Goal: Transaction & Acquisition: Purchase product/service

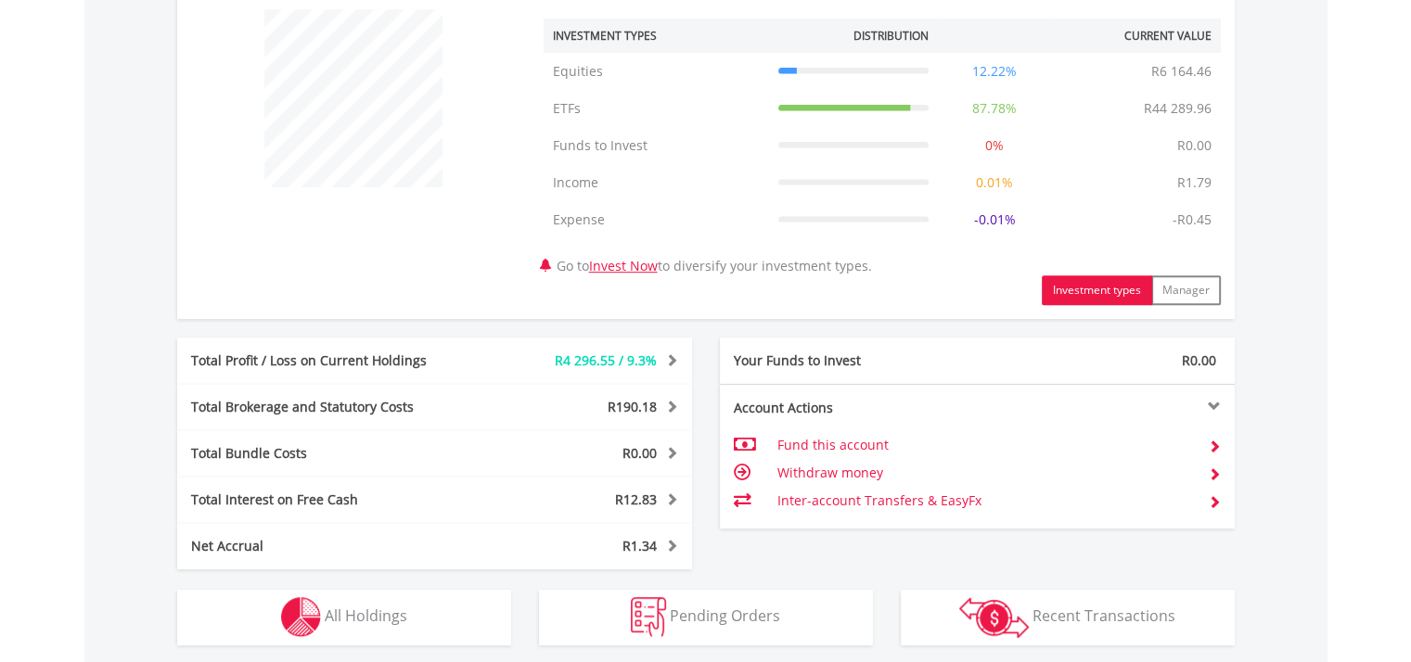
scroll to position [927, 0]
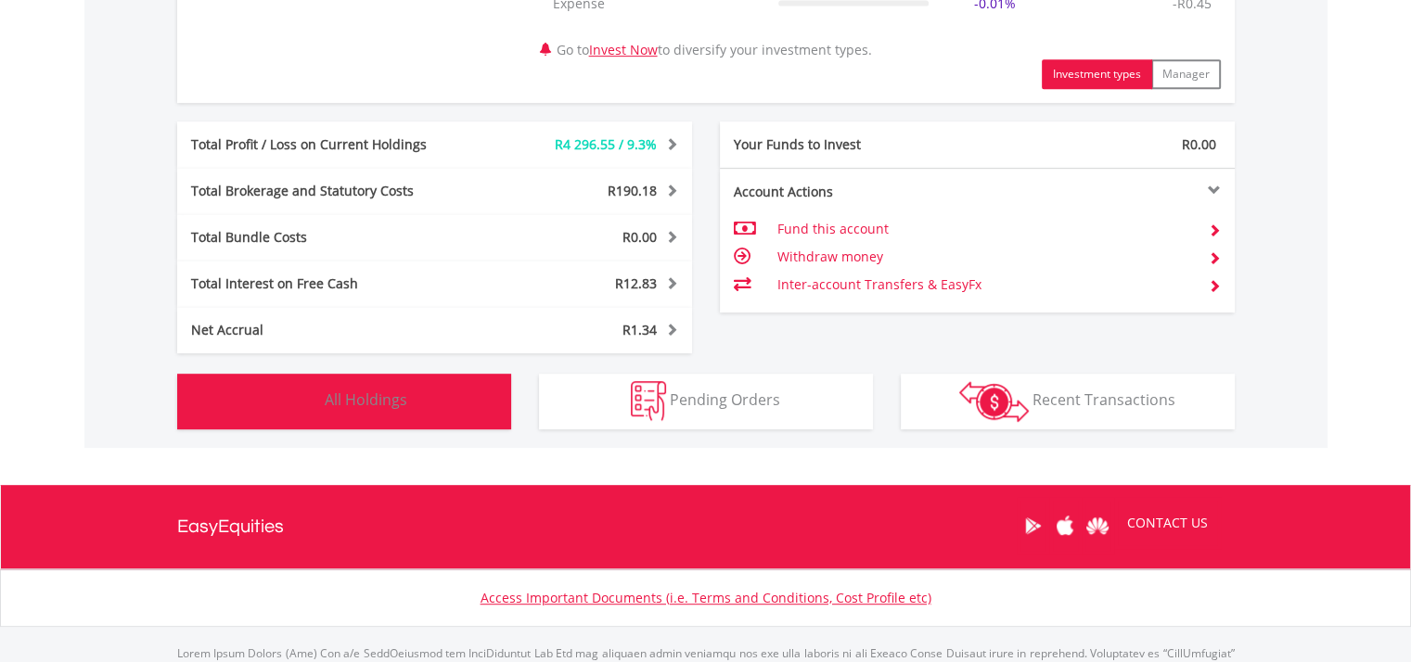
drag, startPoint x: 407, startPoint y: 403, endPoint x: 431, endPoint y: 414, distance: 26.2
click at [408, 403] on button "Holdings All Holdings" at bounding box center [344, 402] width 334 height 56
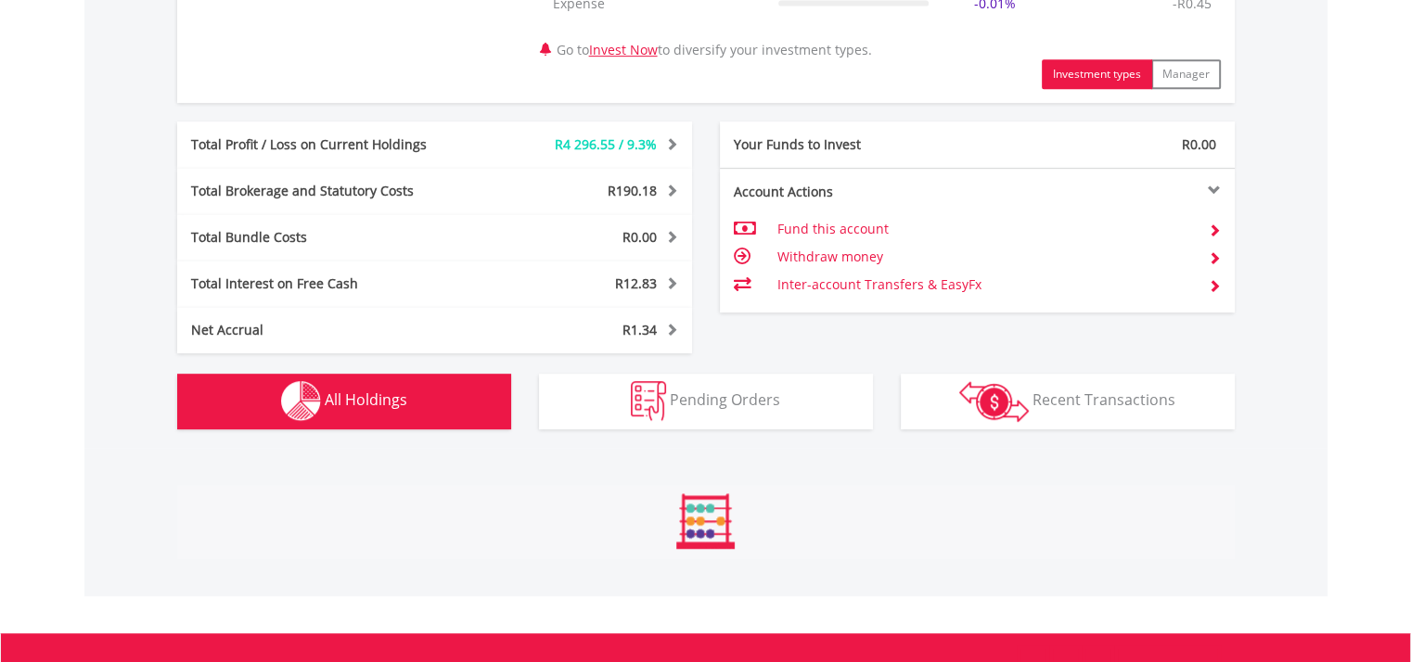
scroll to position [1411, 0]
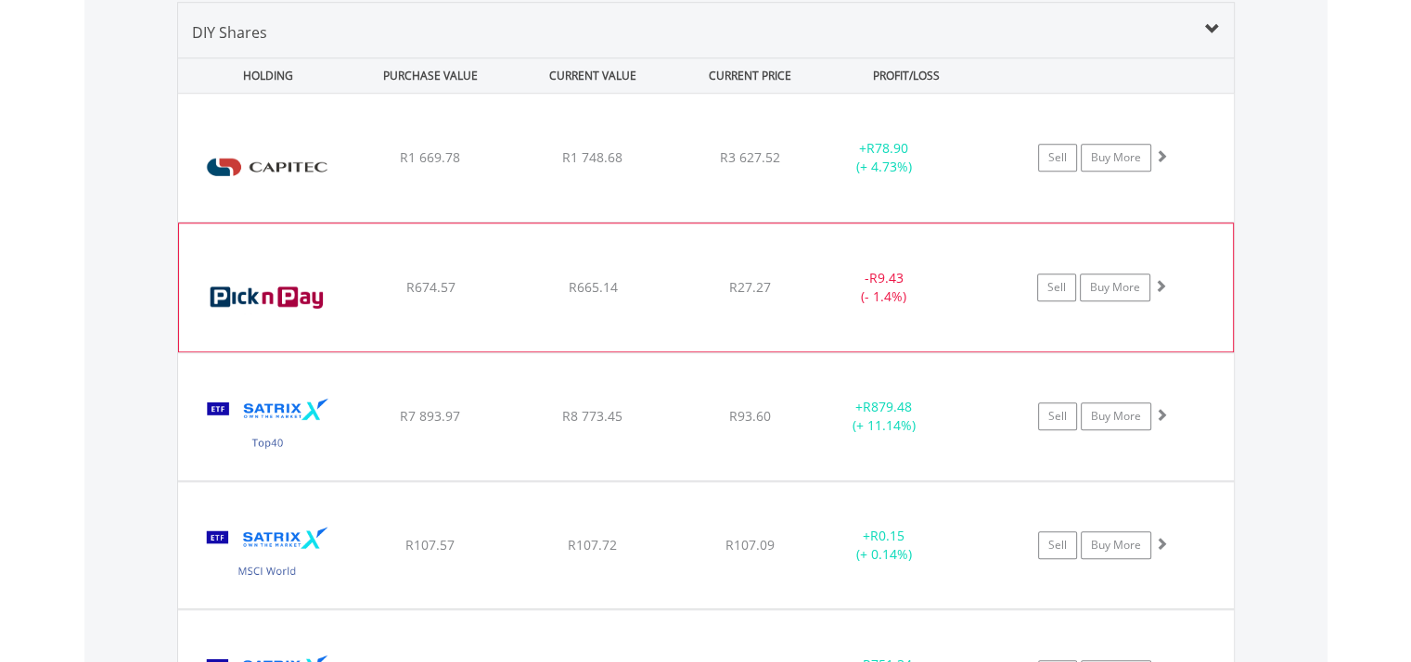
click at [300, 287] on img at bounding box center [268, 297] width 160 height 100
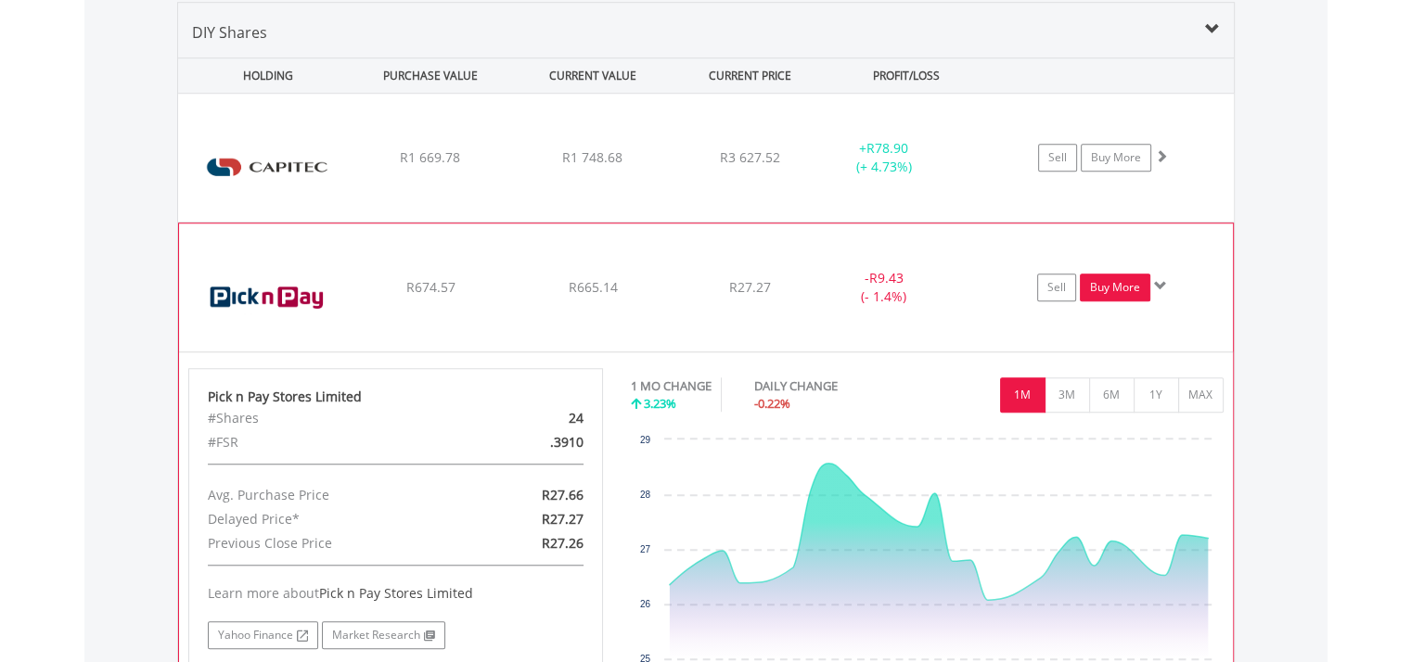
click at [1130, 285] on link "Buy More" at bounding box center [1114, 288] width 70 height 28
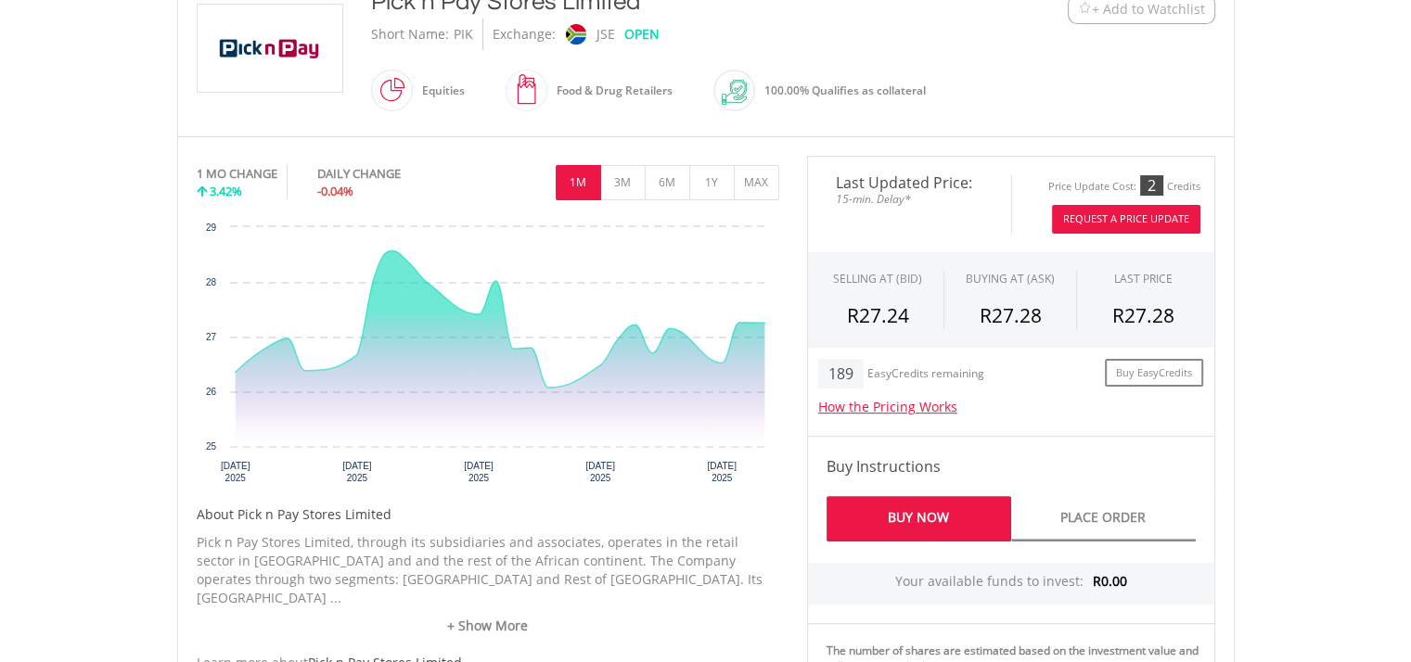
scroll to position [371, 0]
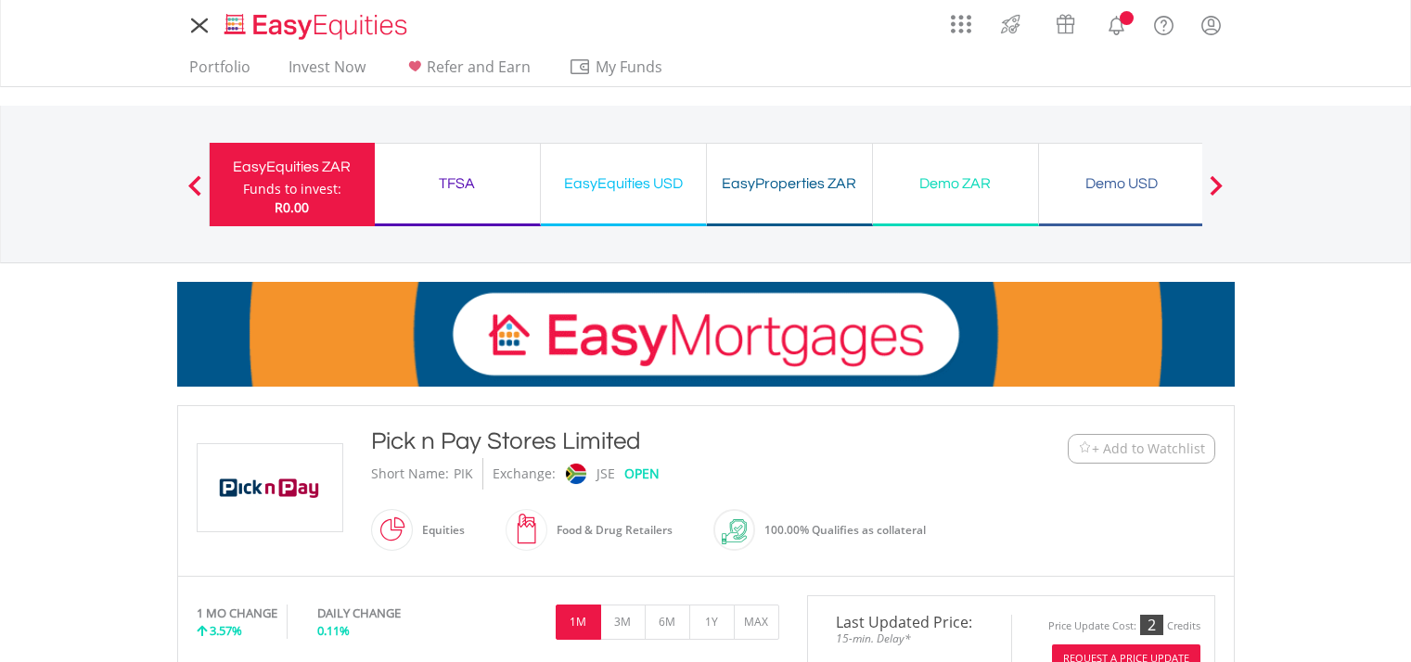
scroll to position [371, 0]
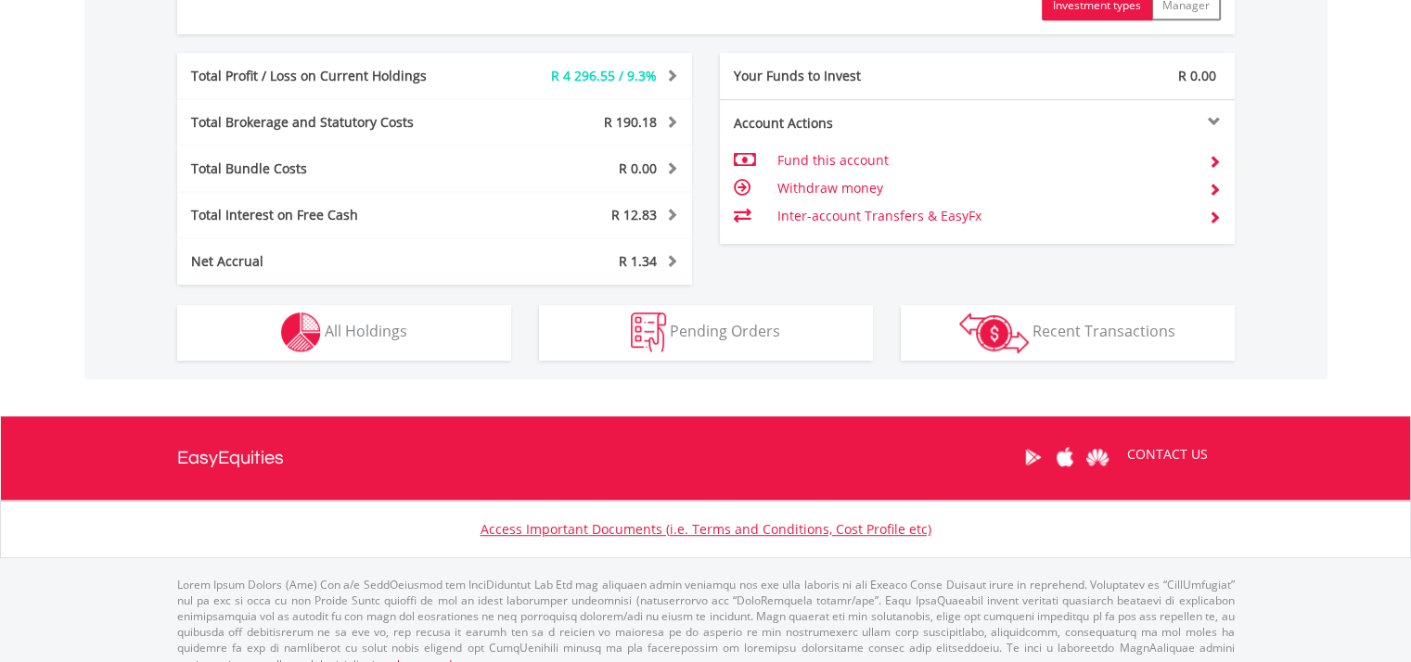
scroll to position [178, 352]
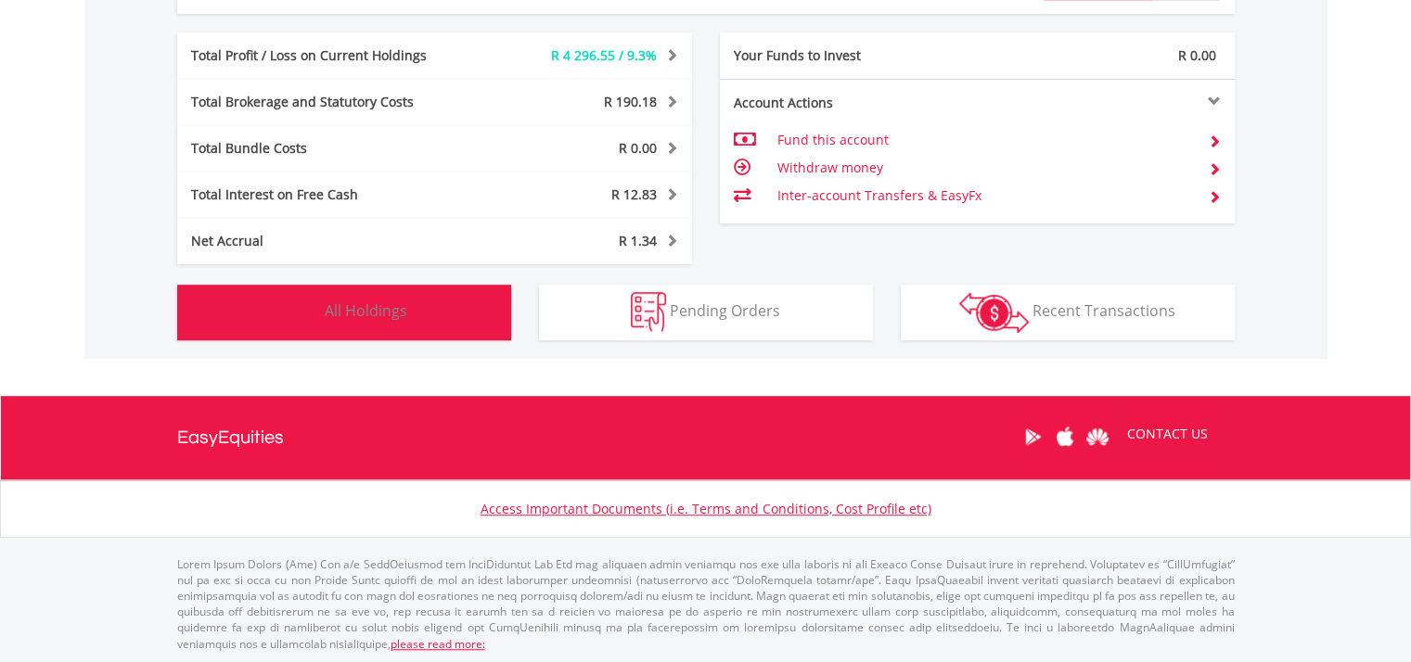
click at [366, 321] on button "Holdings All Holdings" at bounding box center [344, 313] width 334 height 56
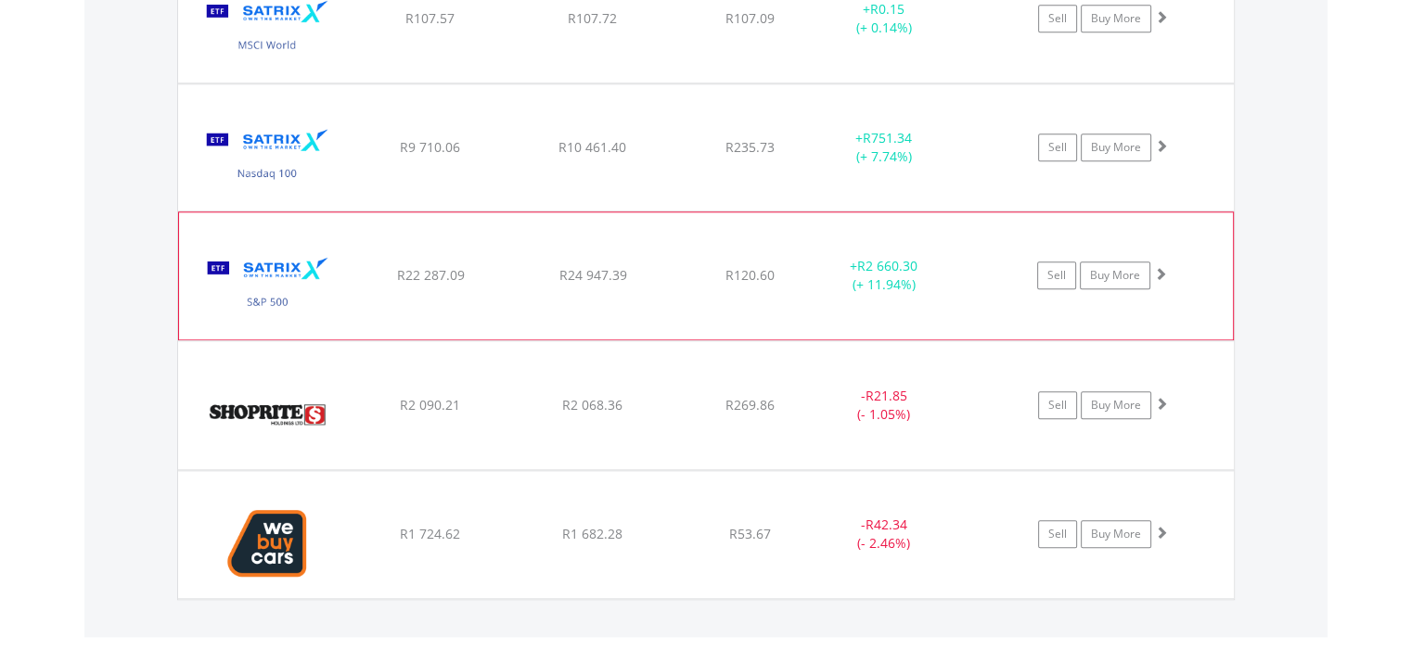
scroll to position [1967, 0]
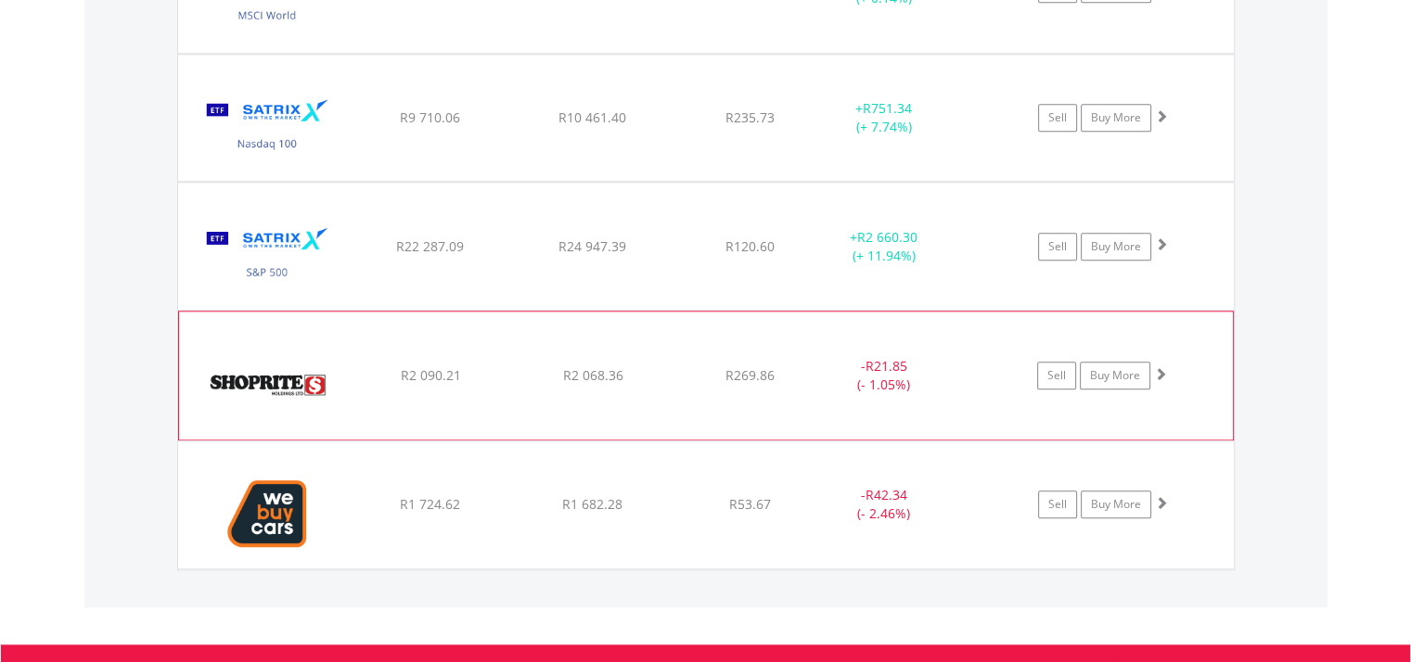
click at [301, 366] on img at bounding box center [268, 385] width 160 height 100
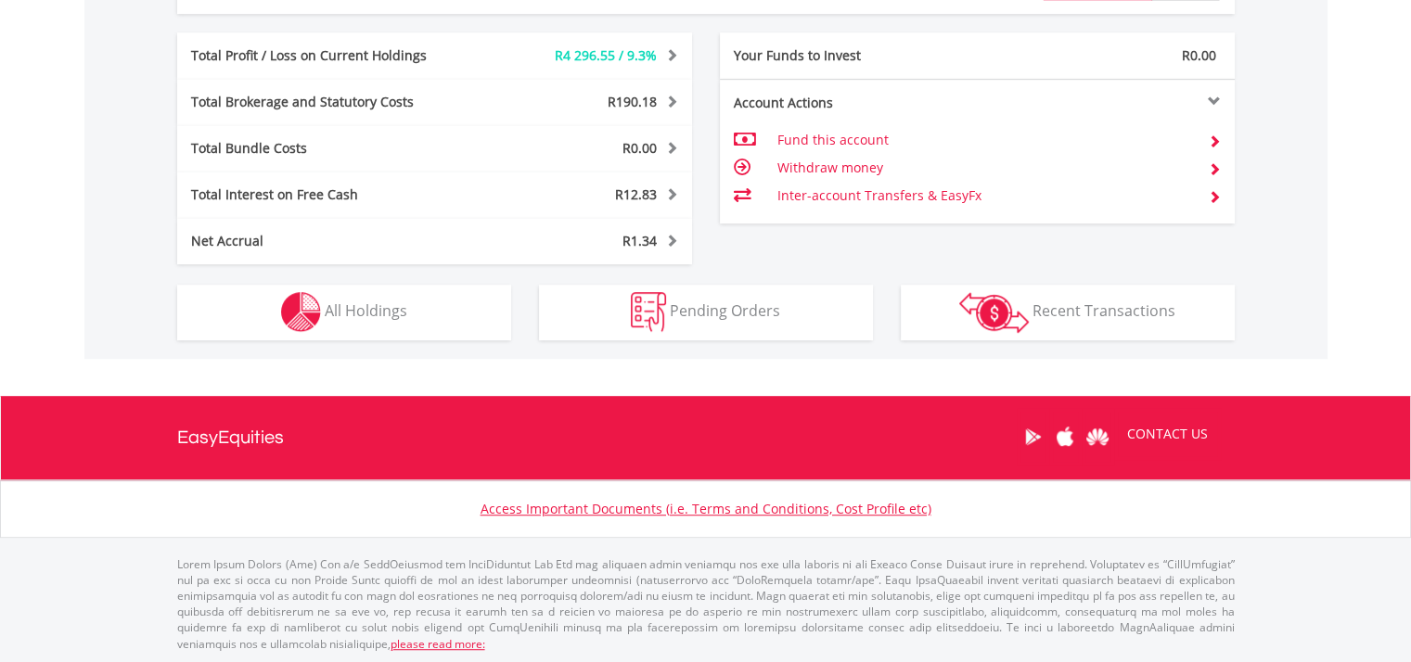
scroll to position [178, 352]
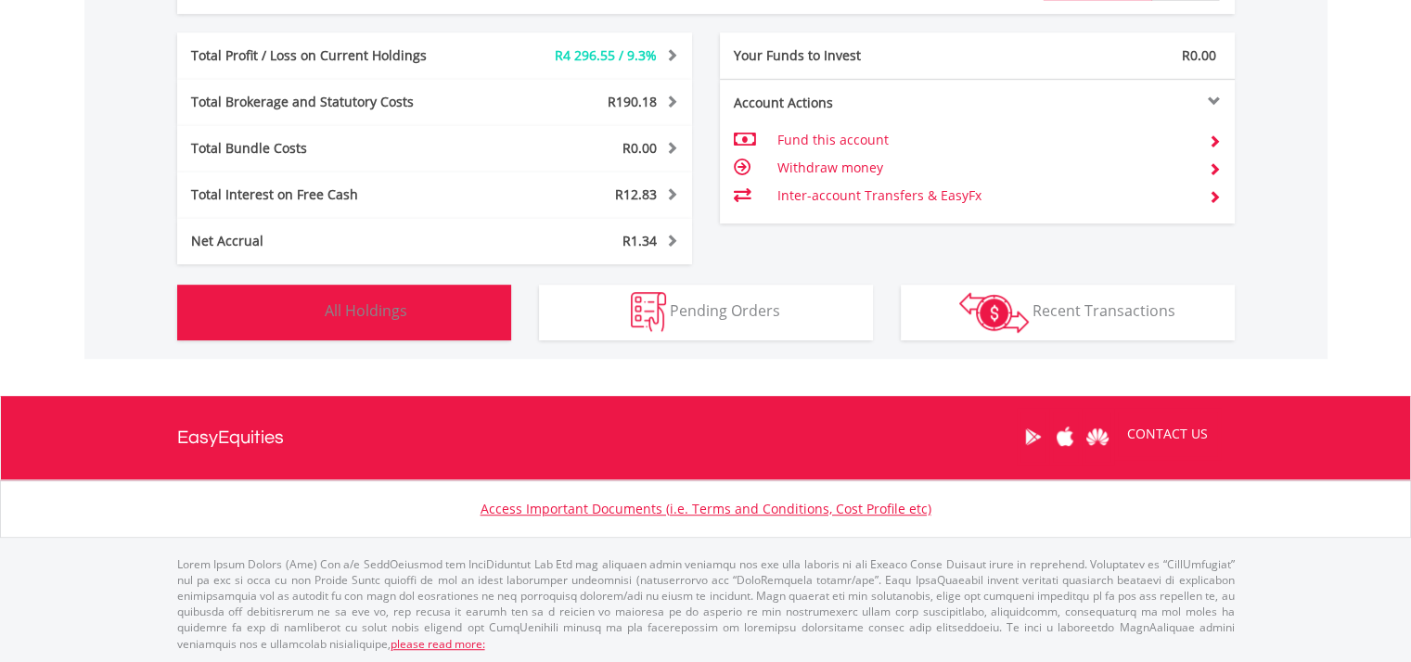
click at [352, 310] on span "All Holdings" at bounding box center [366, 310] width 83 height 20
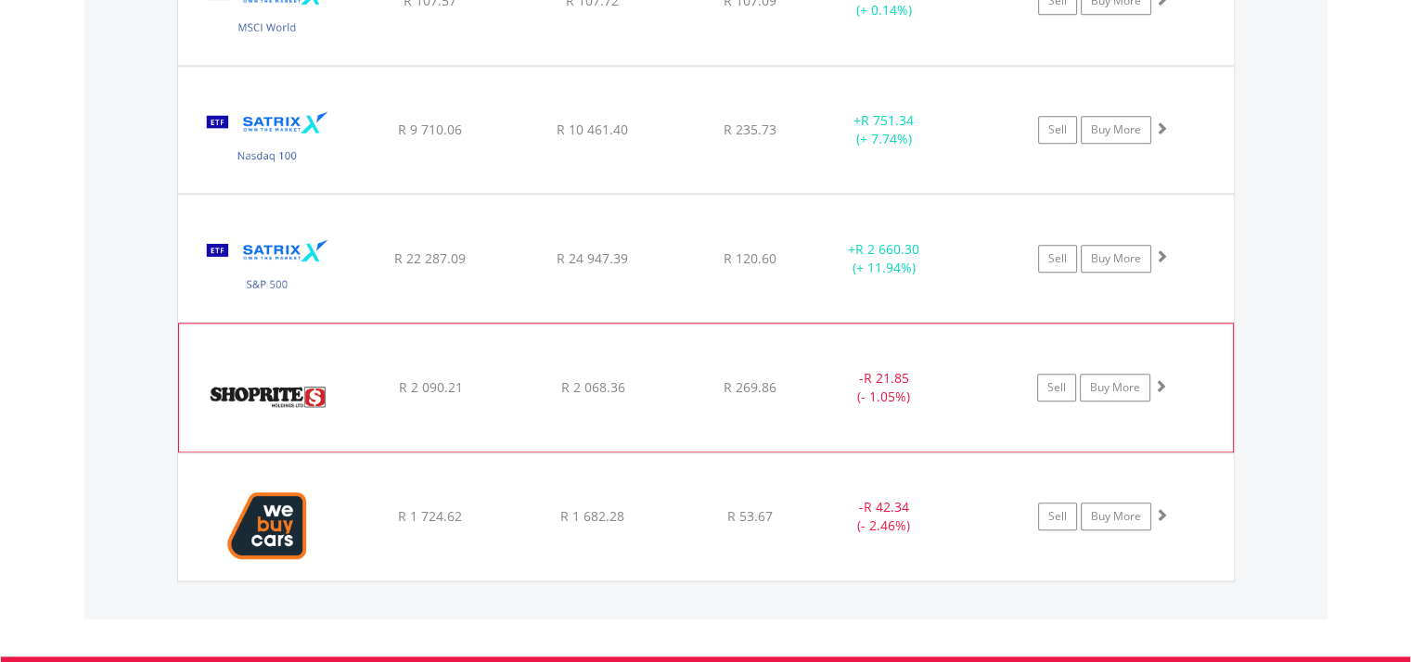
scroll to position [1967, 0]
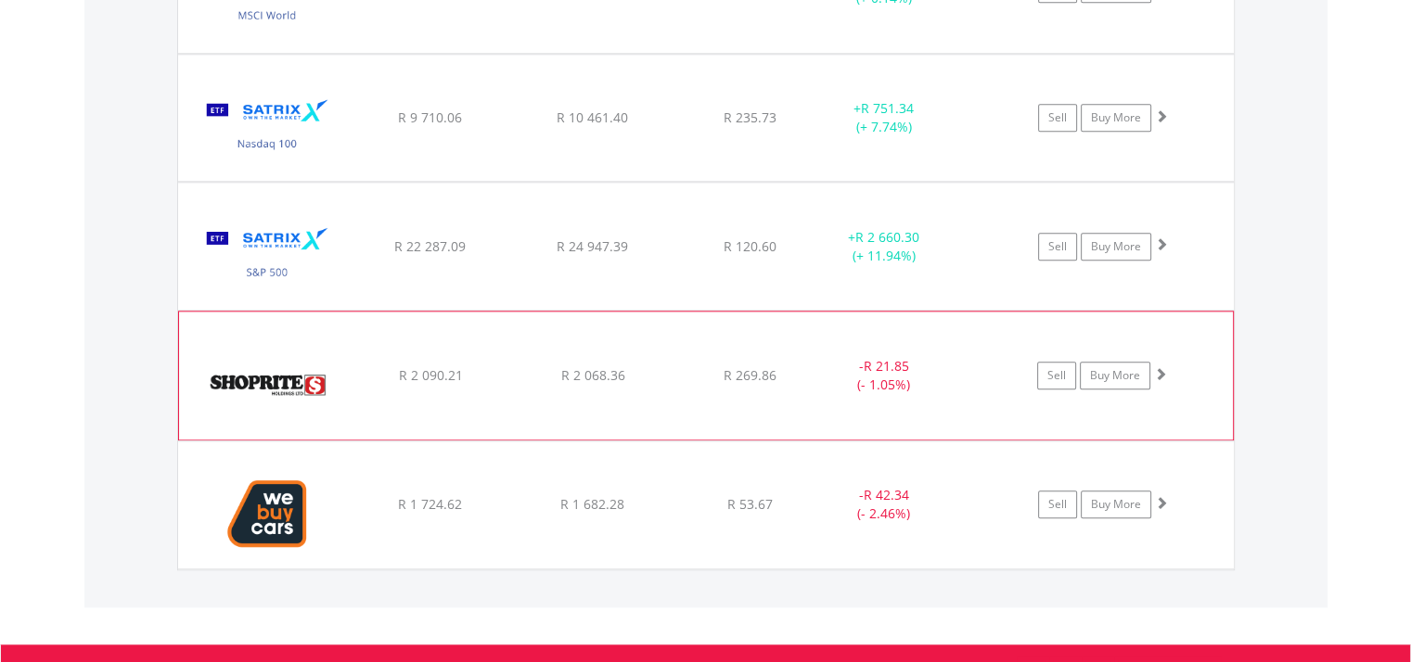
click at [334, 367] on img at bounding box center [268, 385] width 160 height 100
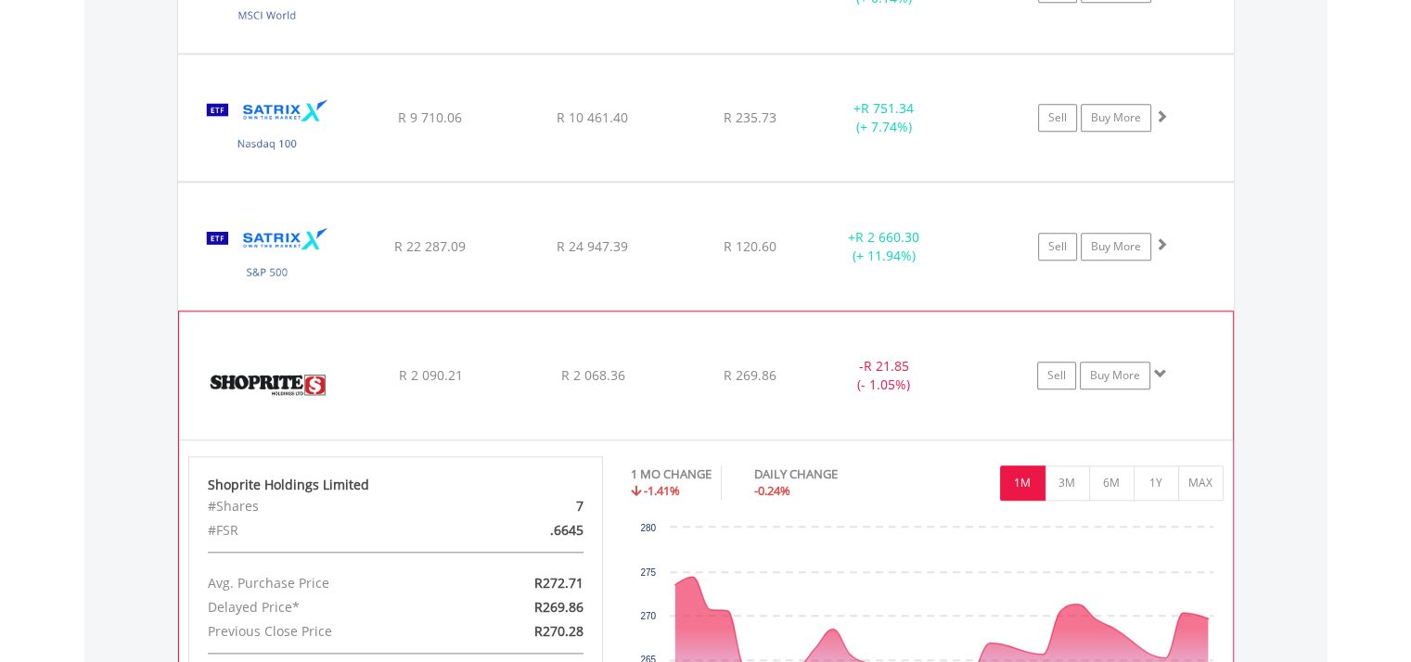
click at [267, 388] on img at bounding box center [268, 385] width 160 height 100
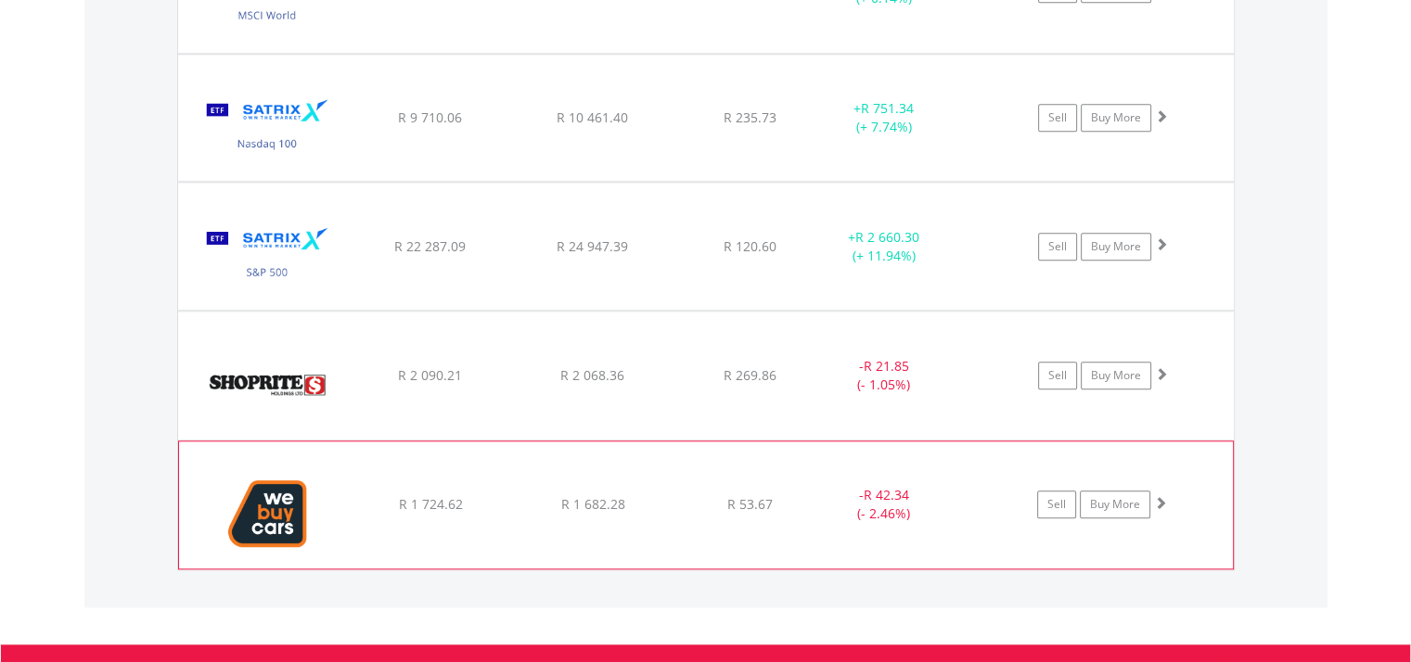
click at [280, 504] on img at bounding box center [268, 514] width 160 height 98
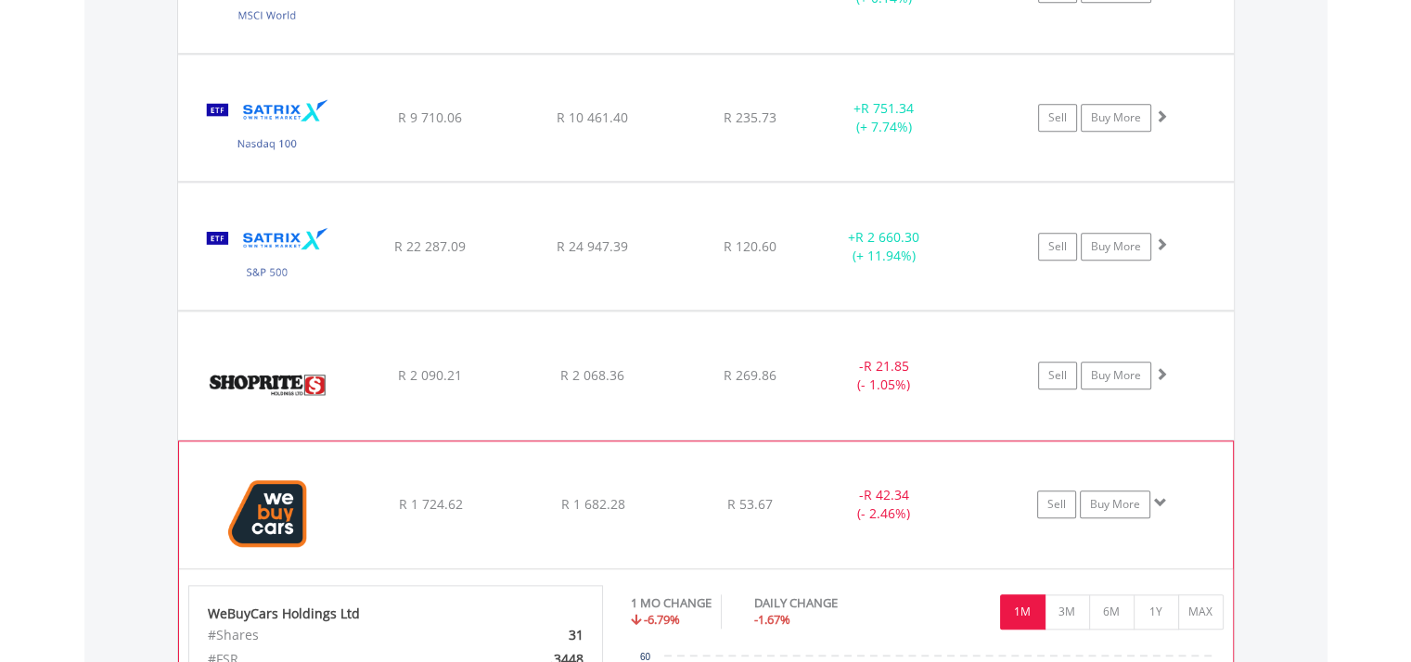
click at [279, 505] on img at bounding box center [268, 514] width 160 height 98
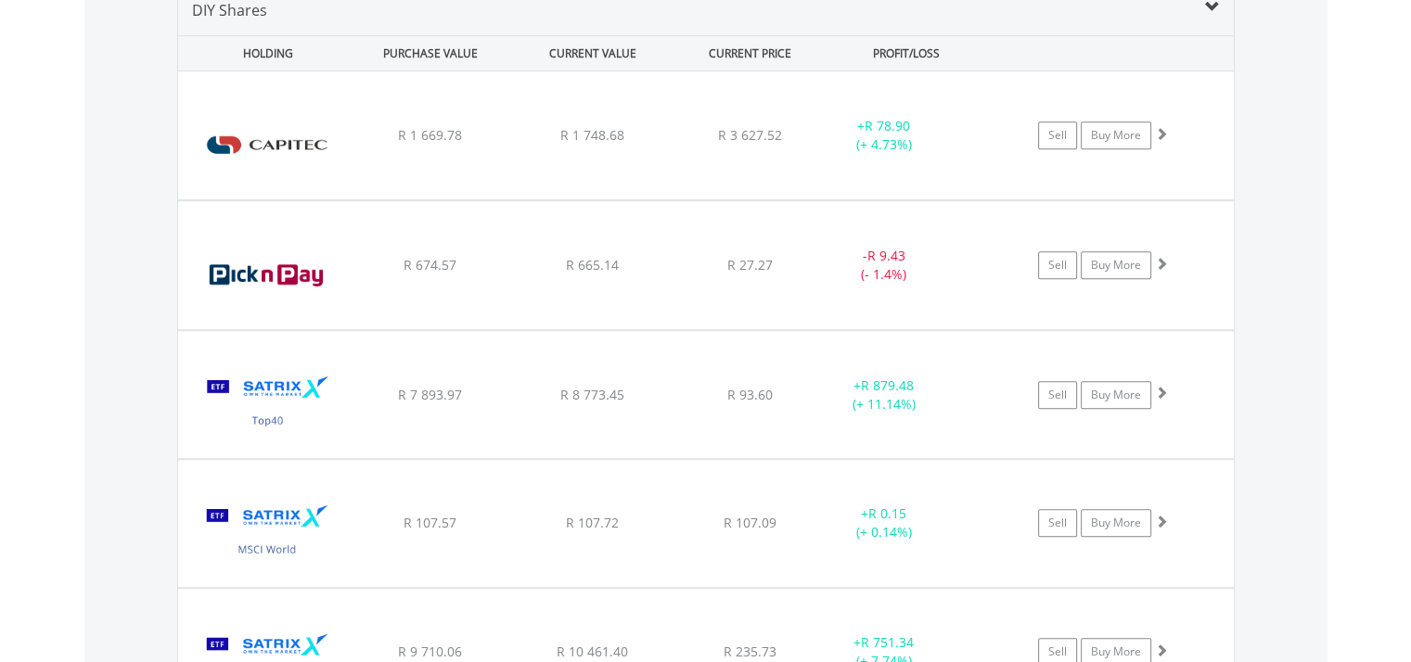
scroll to position [1411, 0]
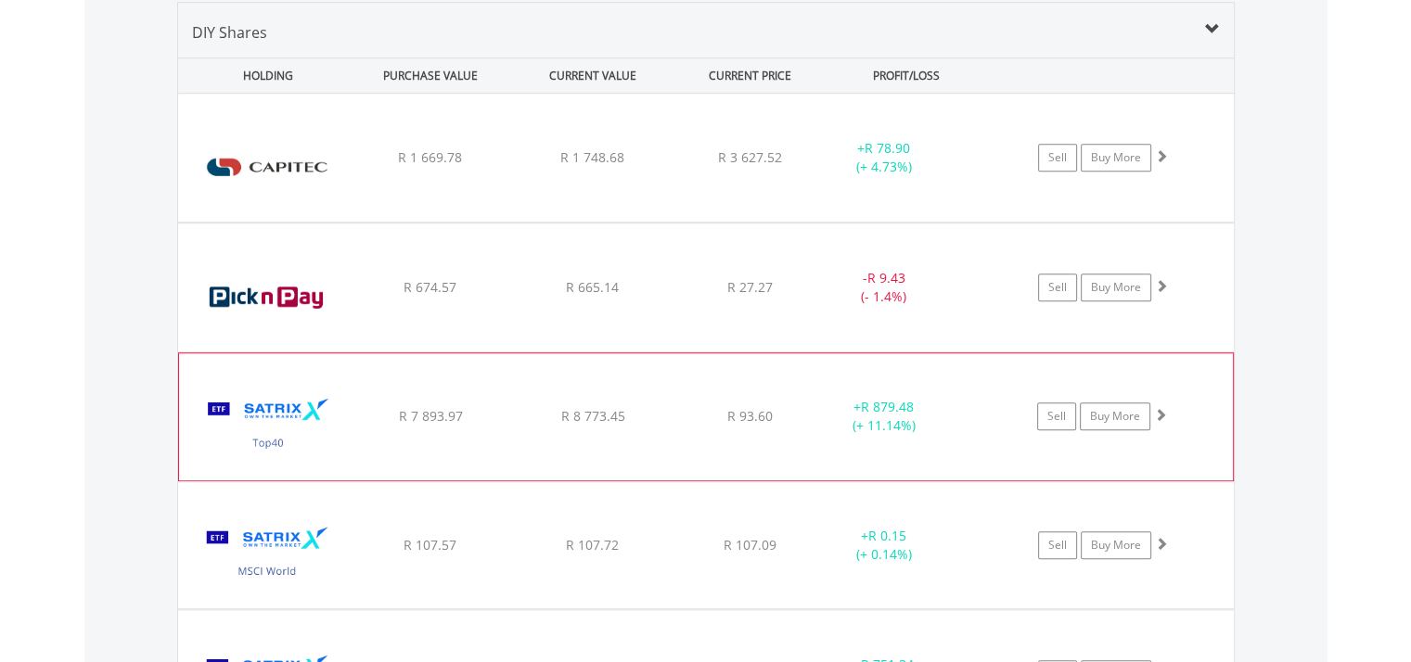
click at [274, 445] on img at bounding box center [268, 426] width 160 height 98
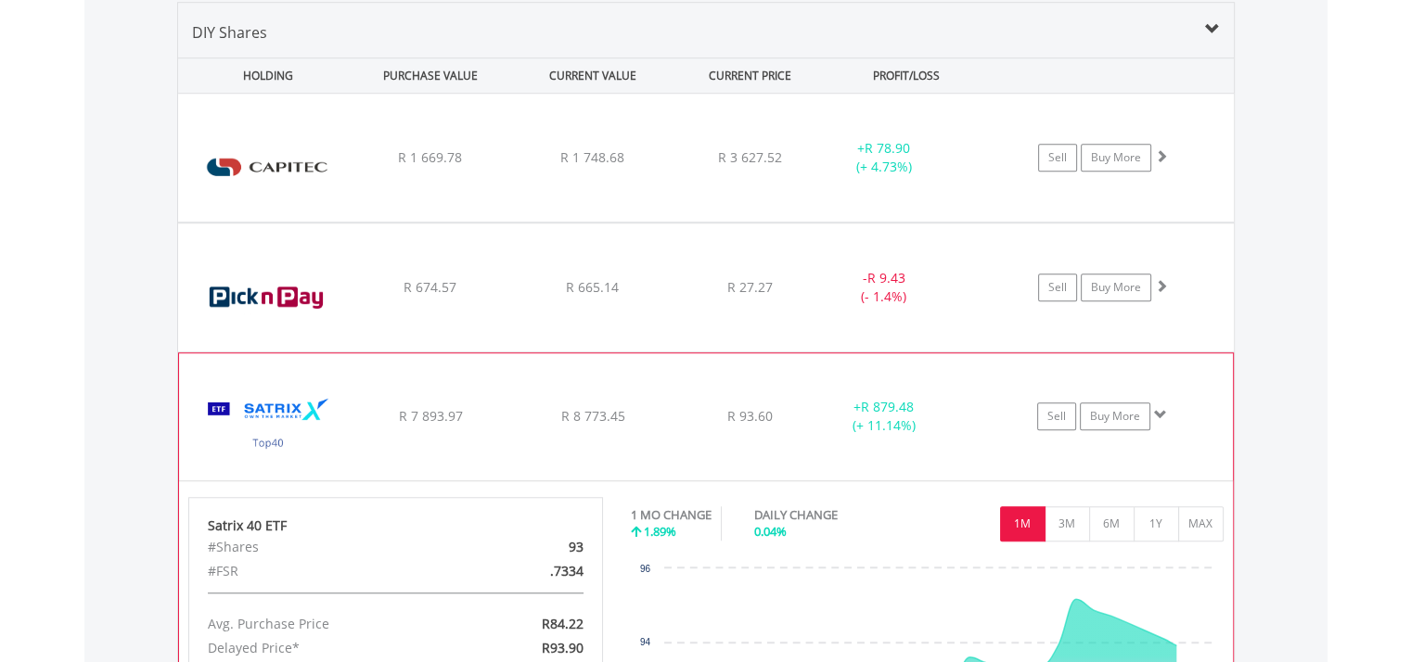
click at [275, 445] on img at bounding box center [268, 426] width 160 height 98
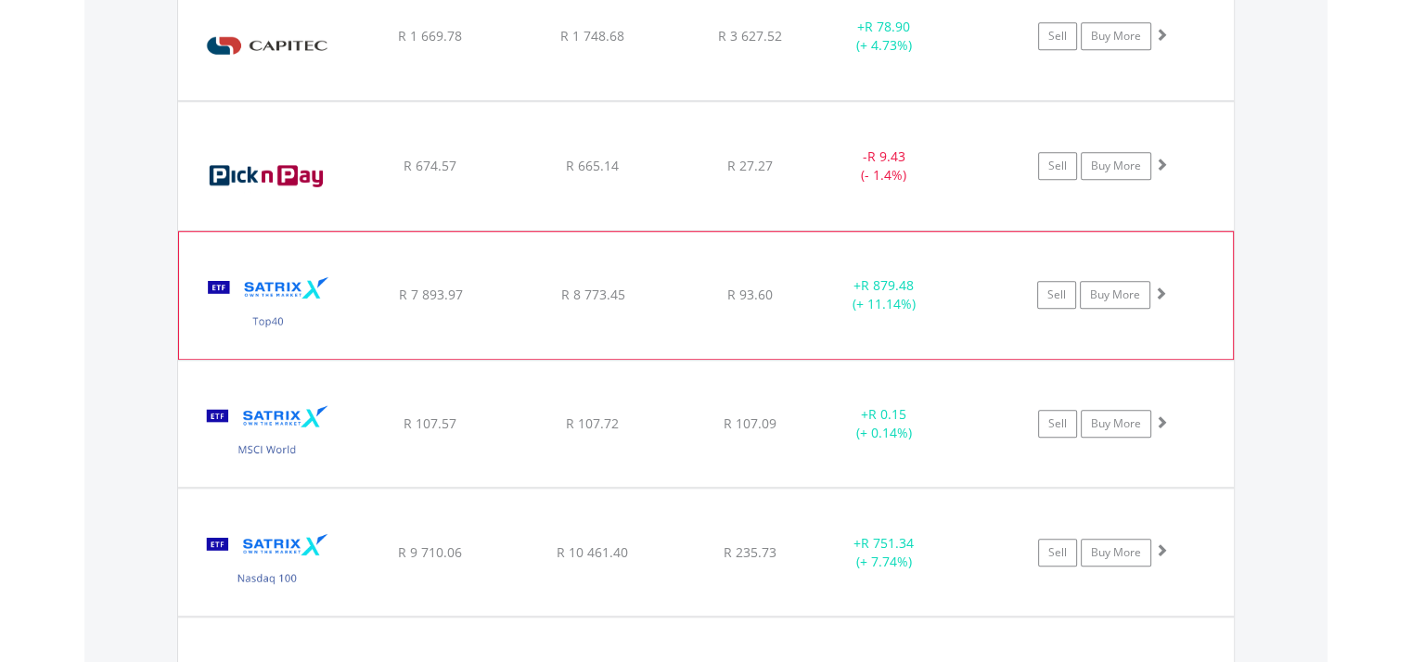
scroll to position [1596, 0]
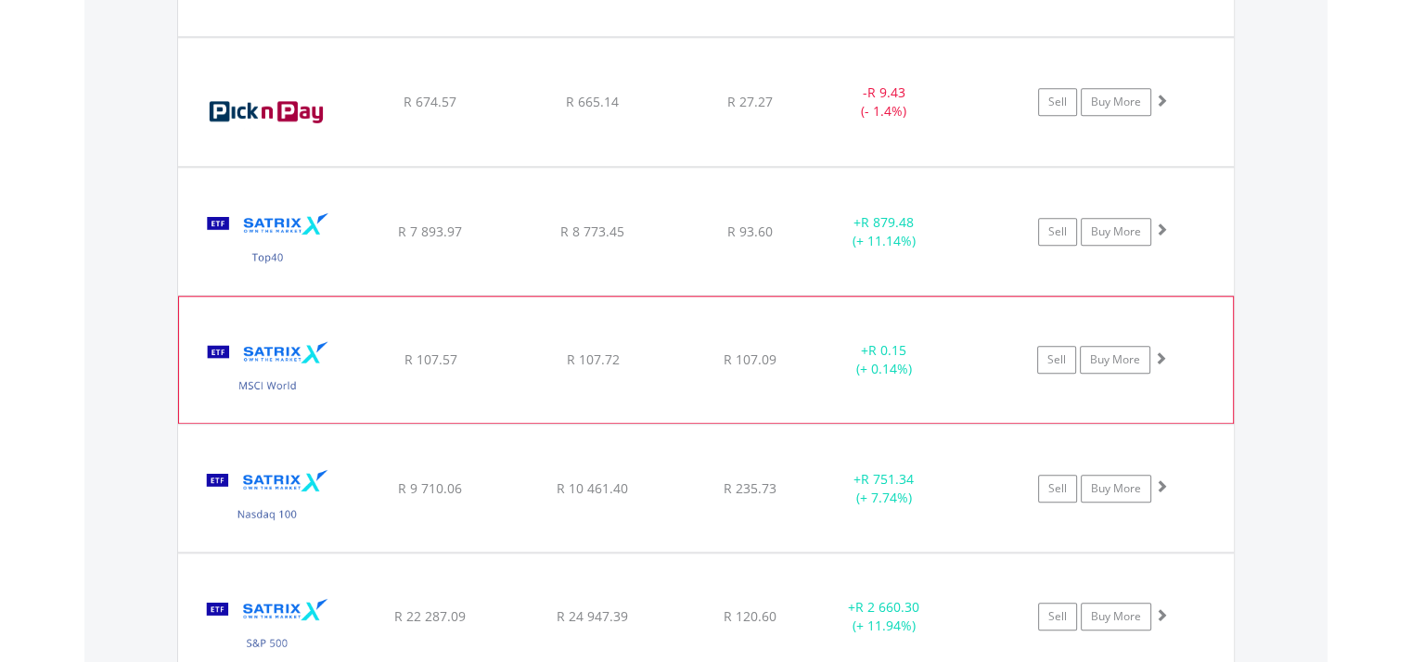
click at [271, 388] on img at bounding box center [268, 369] width 160 height 98
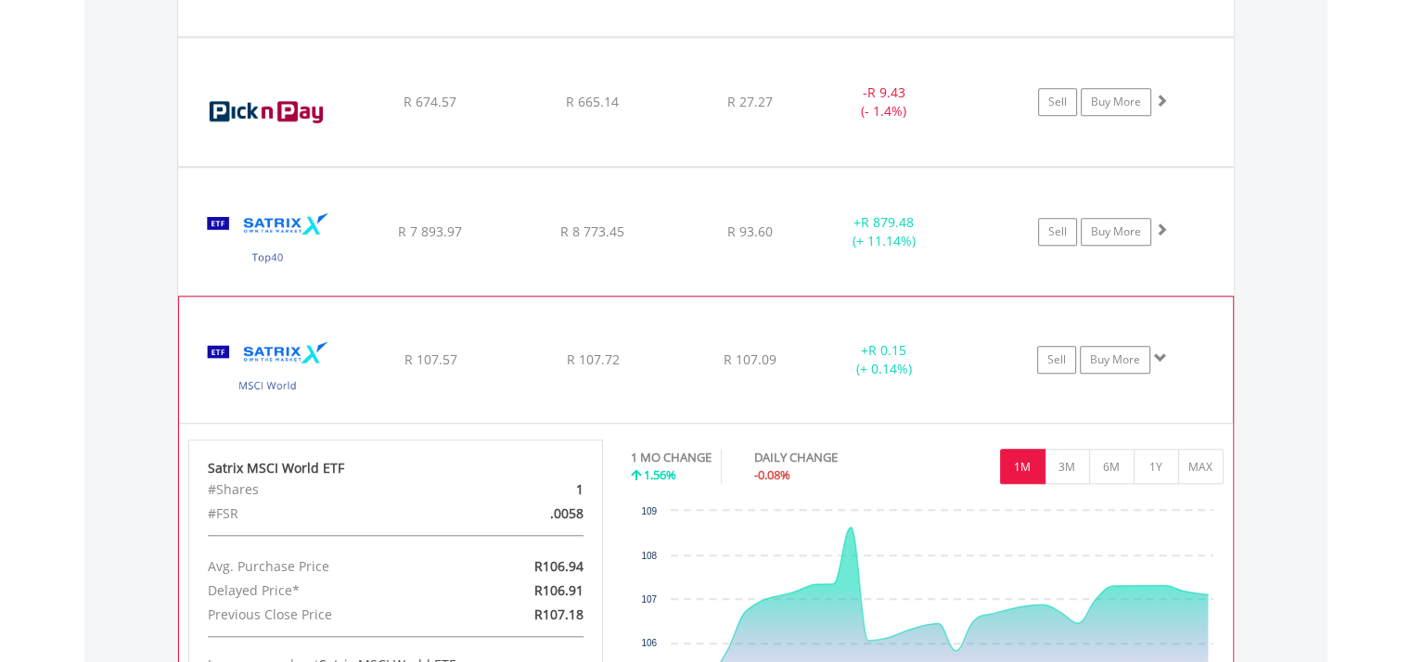
click at [271, 388] on img at bounding box center [268, 369] width 160 height 98
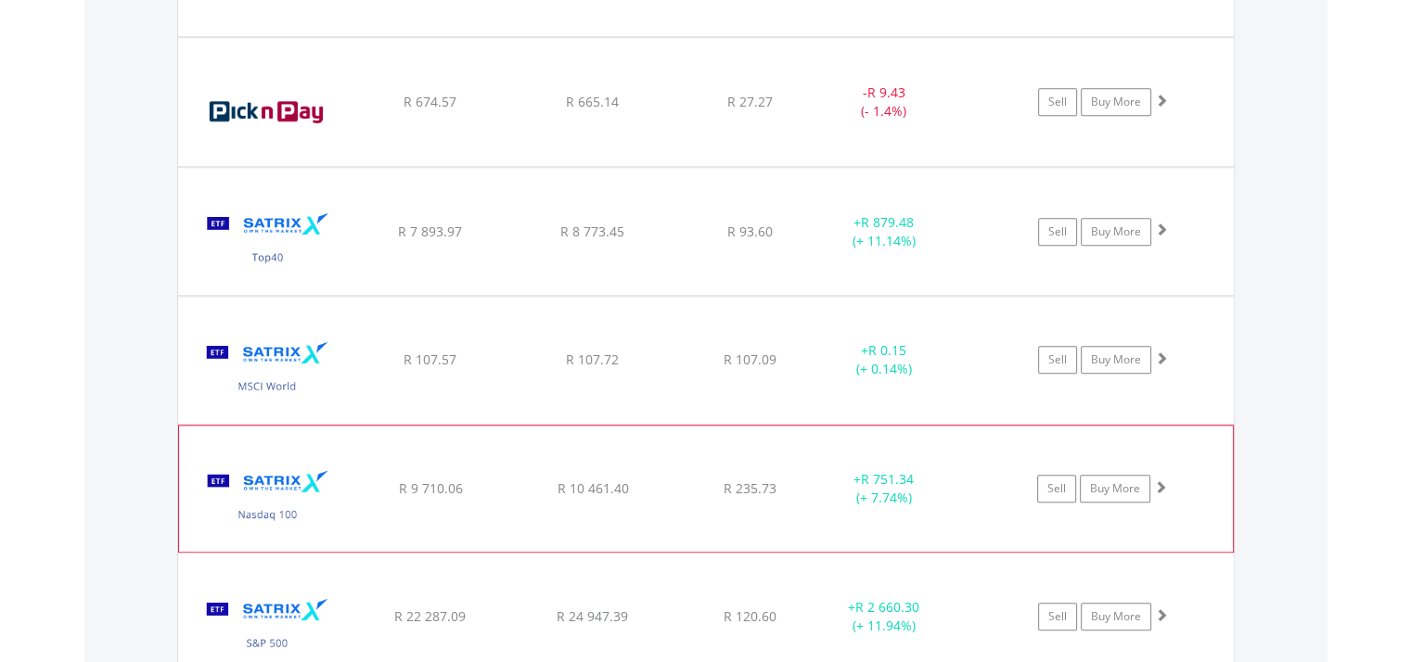
click at [289, 480] on img at bounding box center [268, 498] width 160 height 98
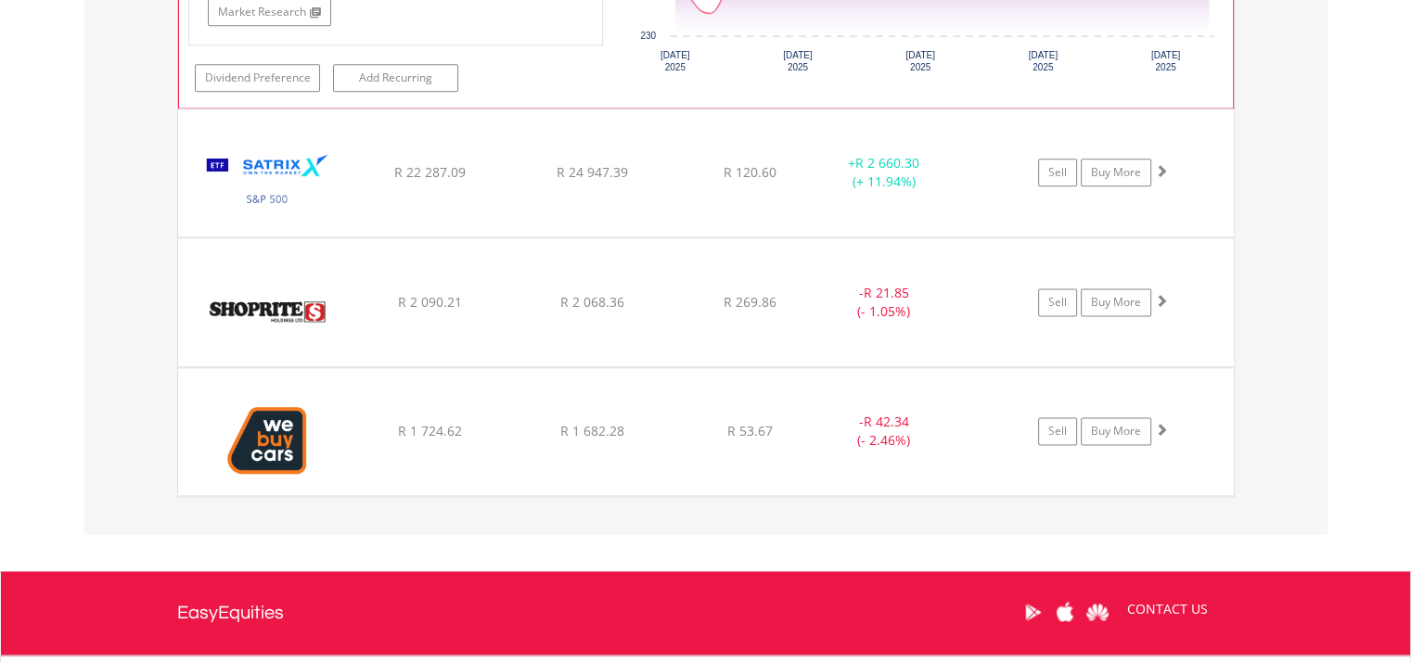
scroll to position [2431, 0]
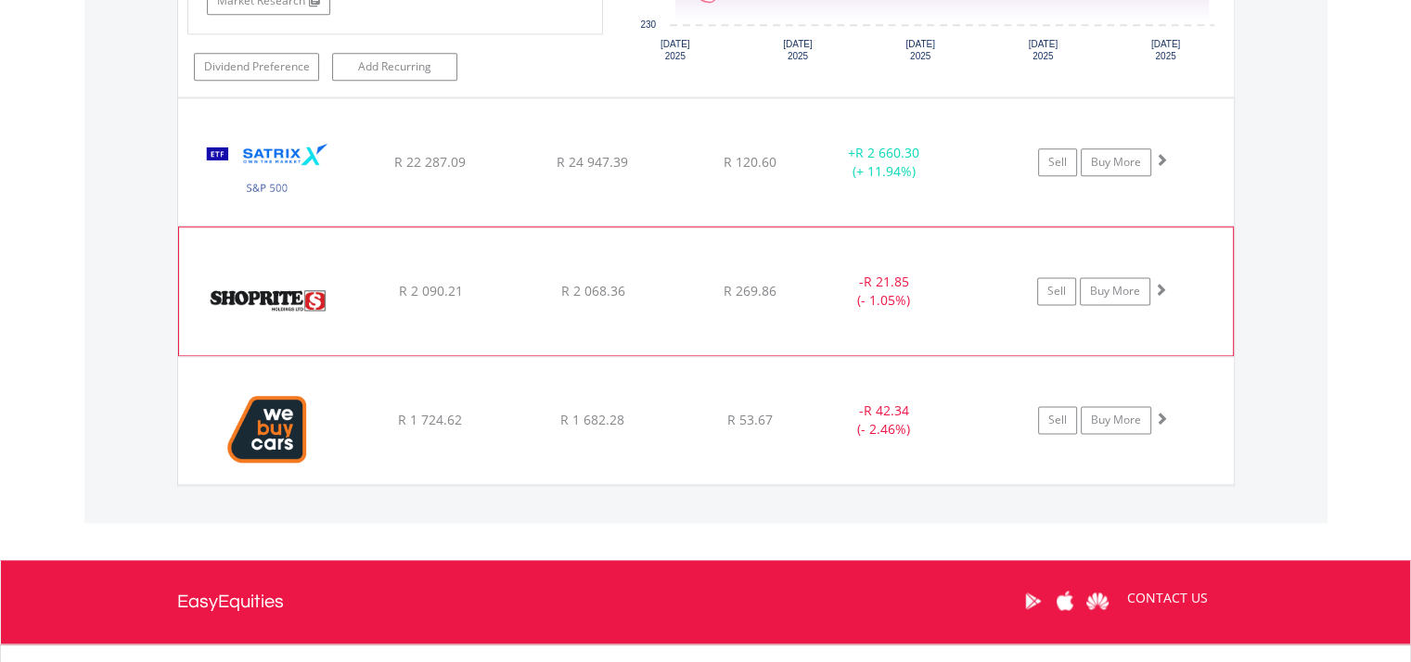
click at [292, 275] on img at bounding box center [268, 300] width 160 height 100
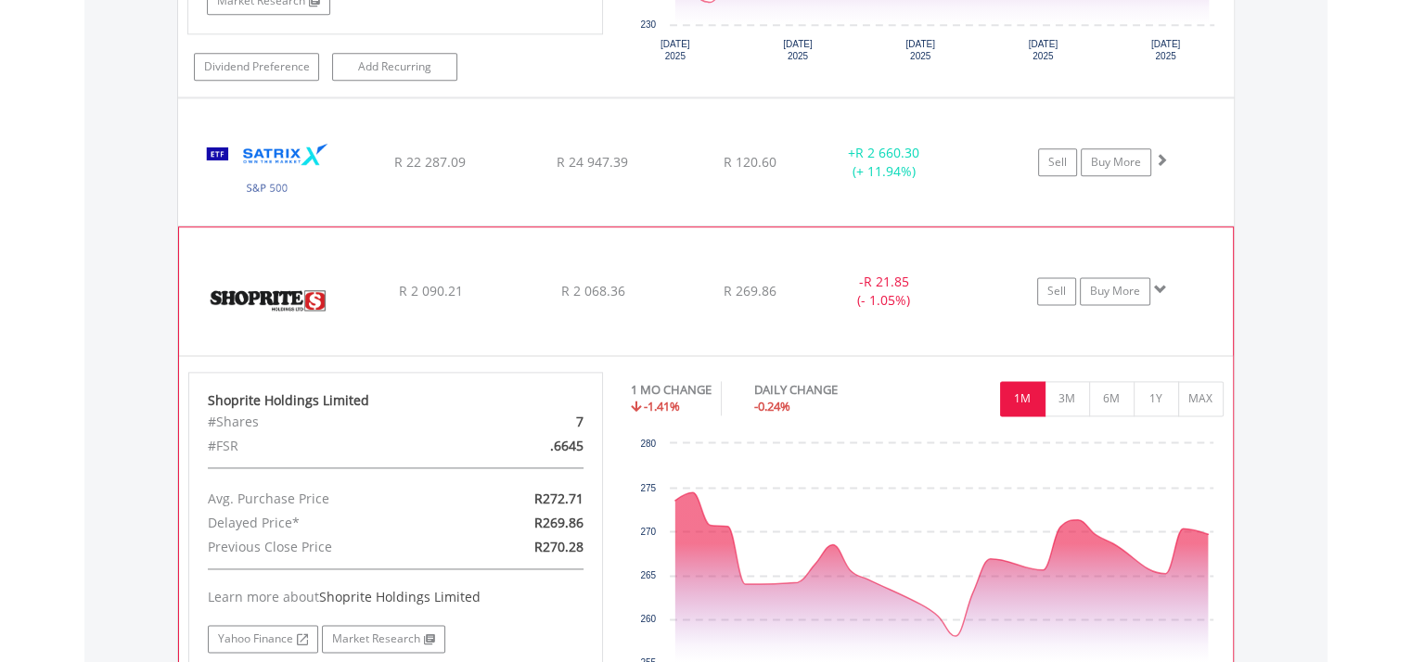
click at [292, 275] on img at bounding box center [268, 300] width 160 height 100
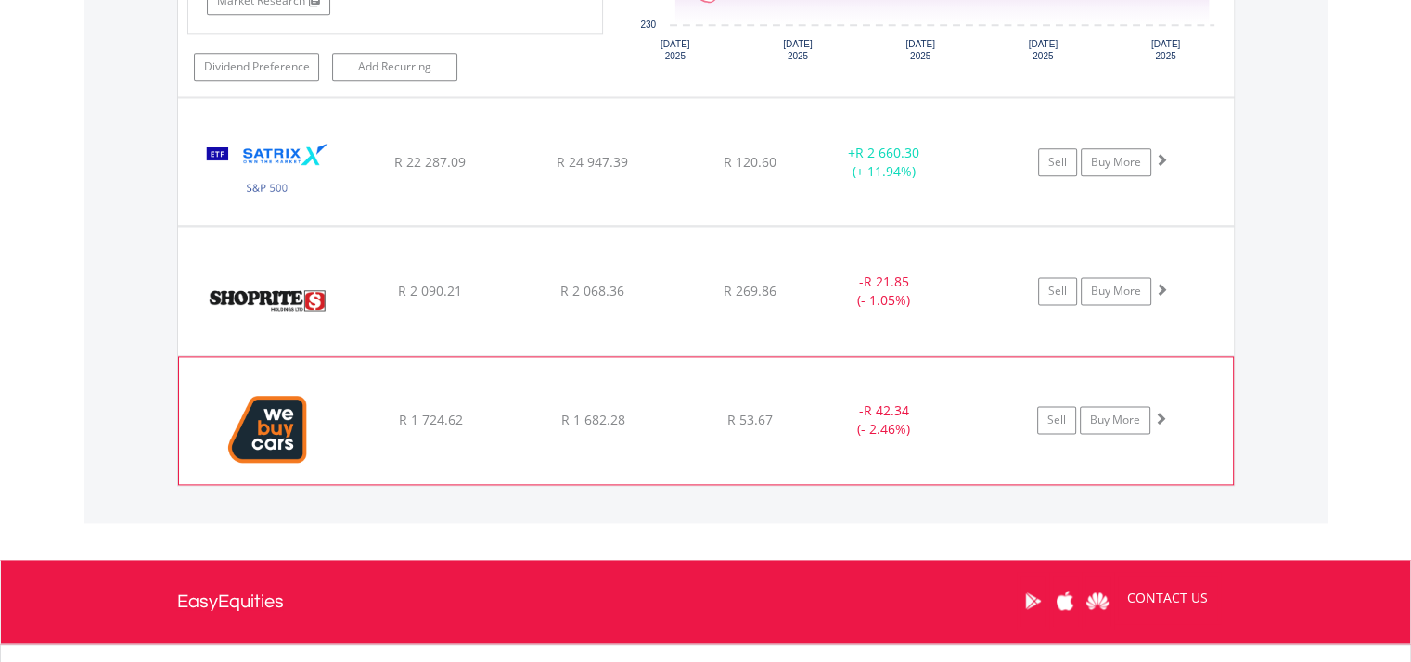
click at [295, 403] on img at bounding box center [268, 429] width 160 height 98
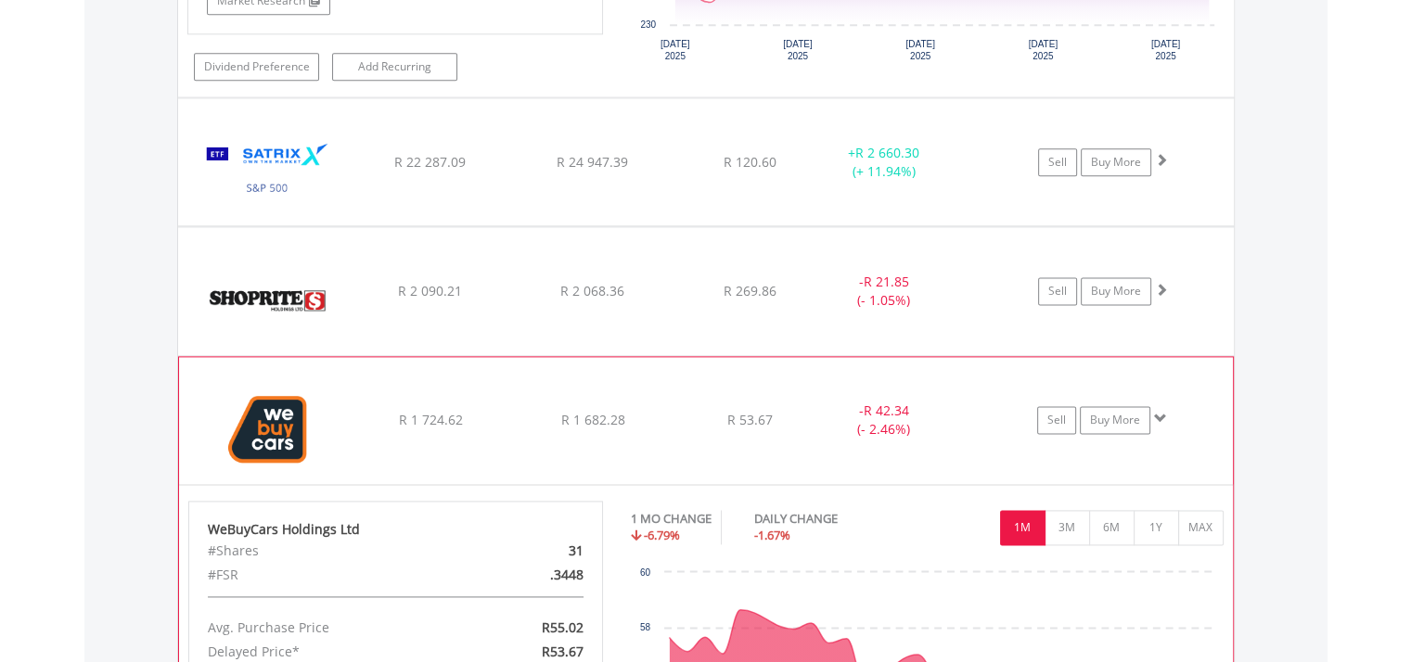
click at [298, 403] on img at bounding box center [268, 429] width 160 height 98
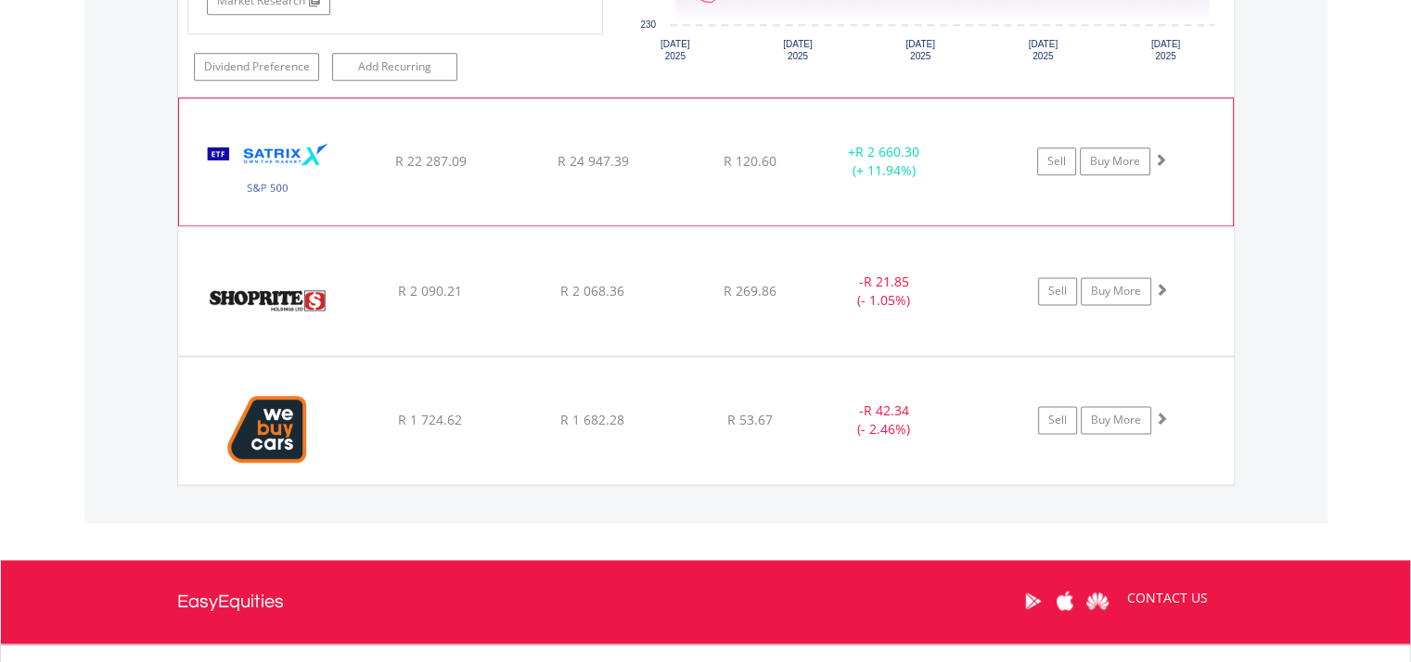
click at [315, 146] on img at bounding box center [268, 170] width 160 height 98
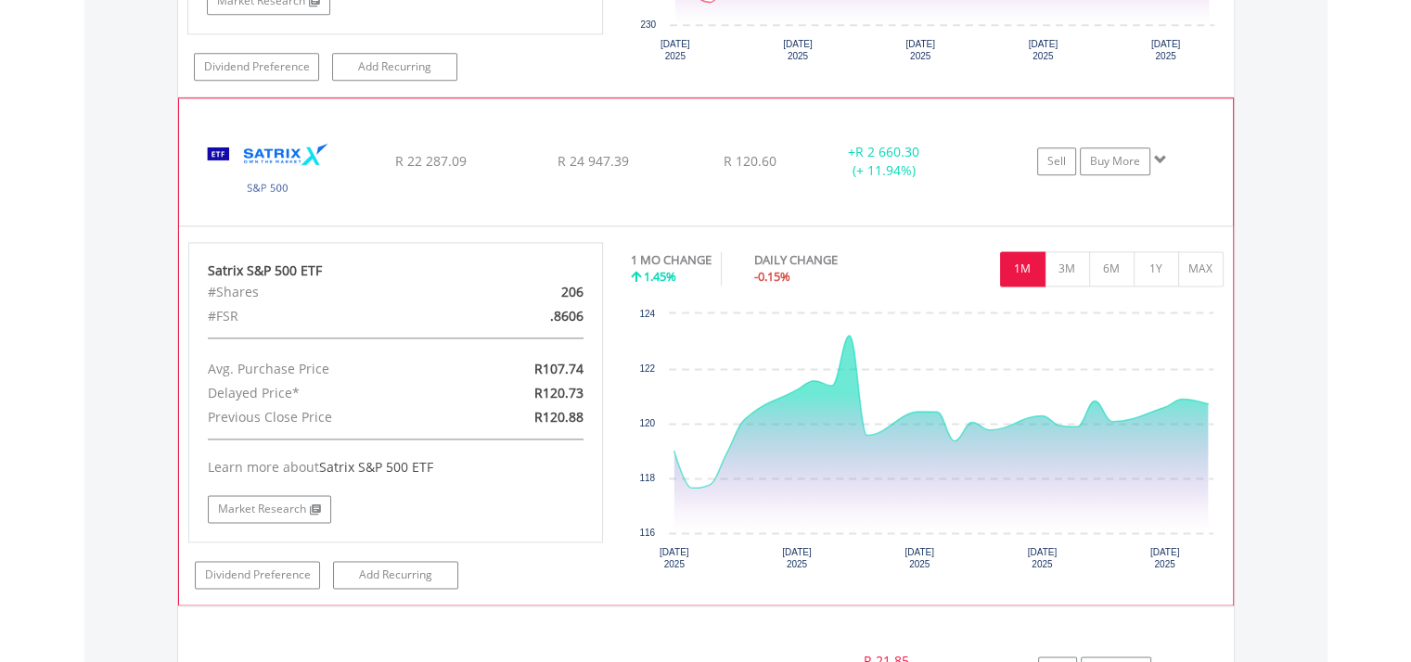
click at [315, 146] on img at bounding box center [268, 170] width 160 height 98
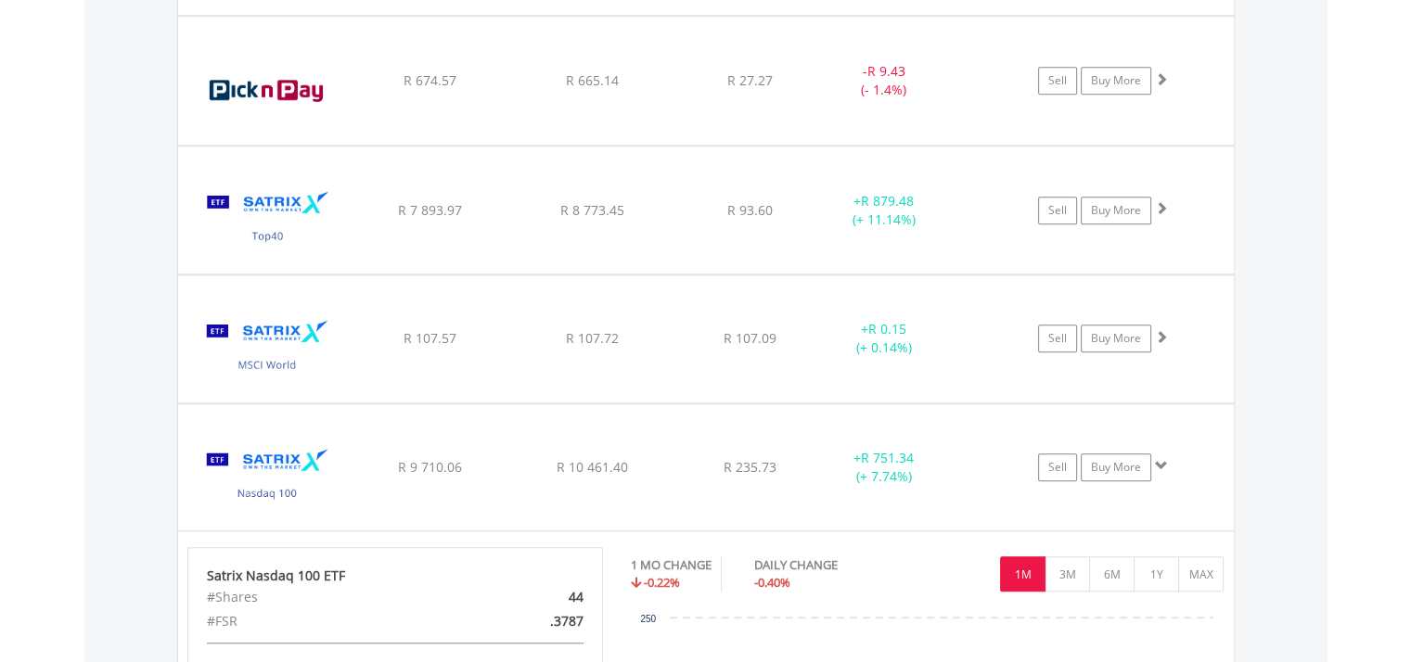
scroll to position [1596, 0]
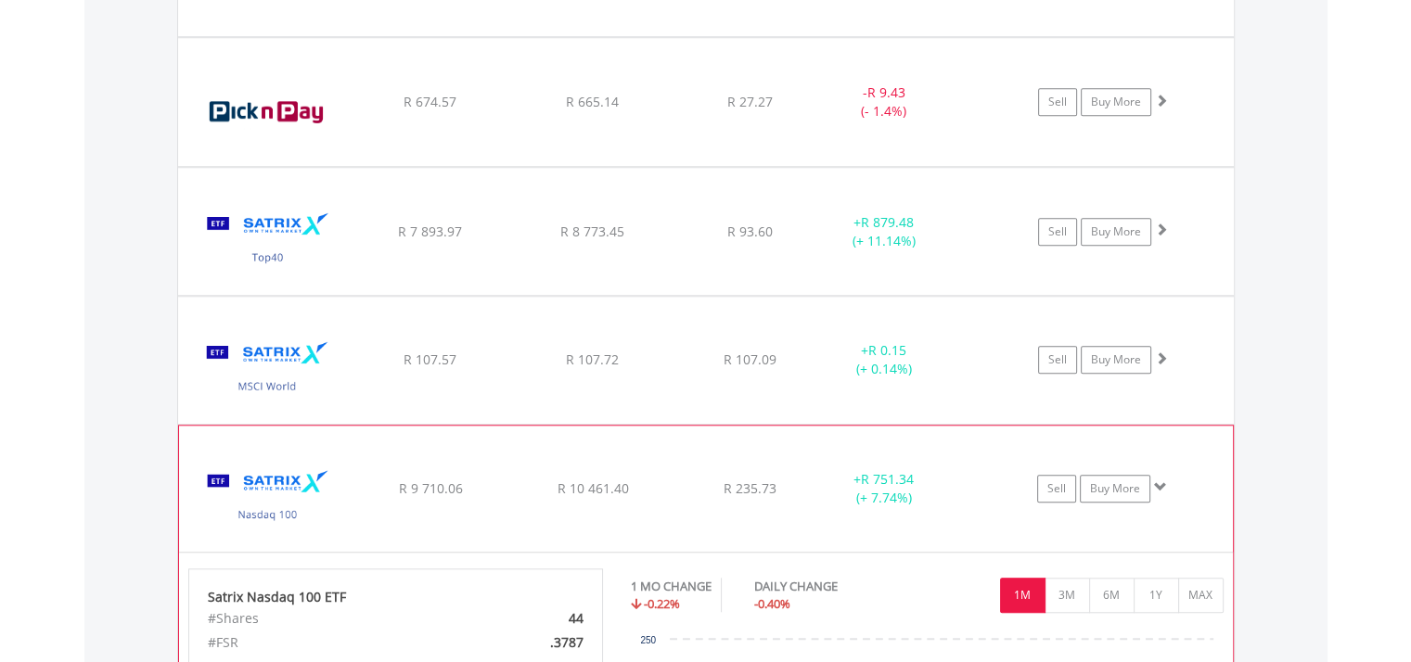
click at [269, 475] on img at bounding box center [268, 498] width 160 height 98
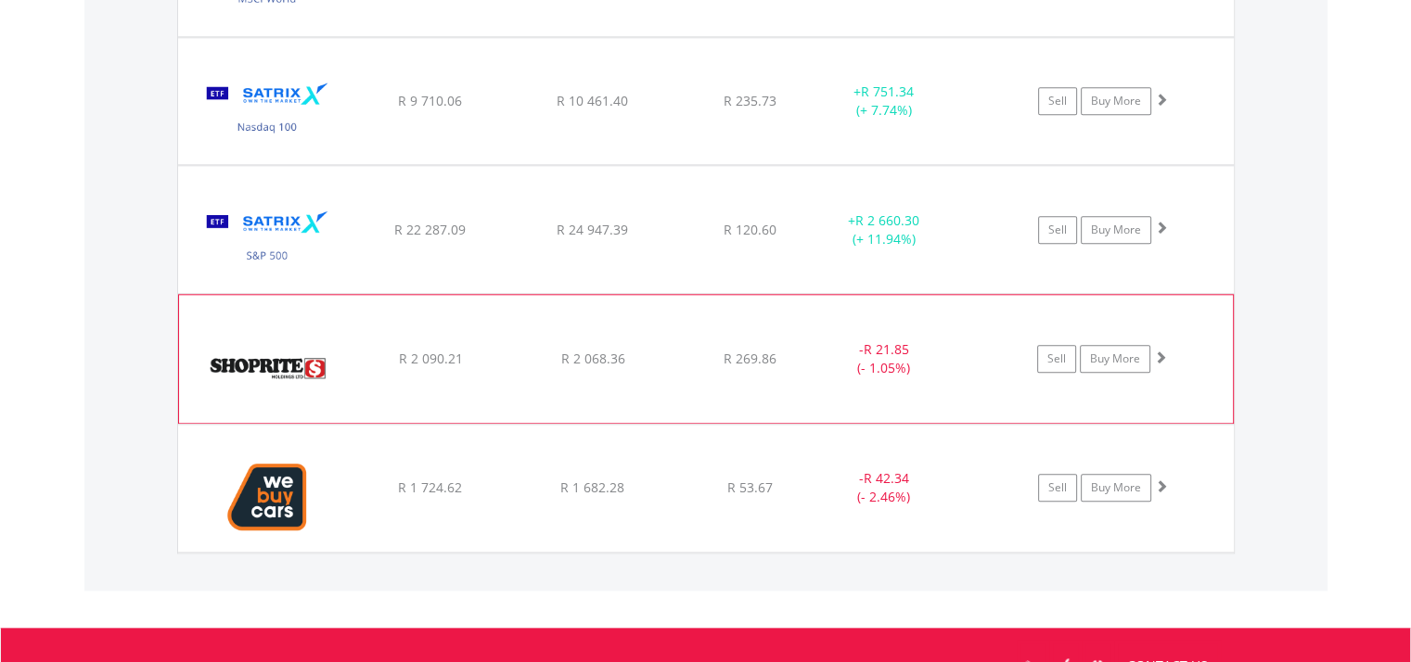
scroll to position [2152, 0]
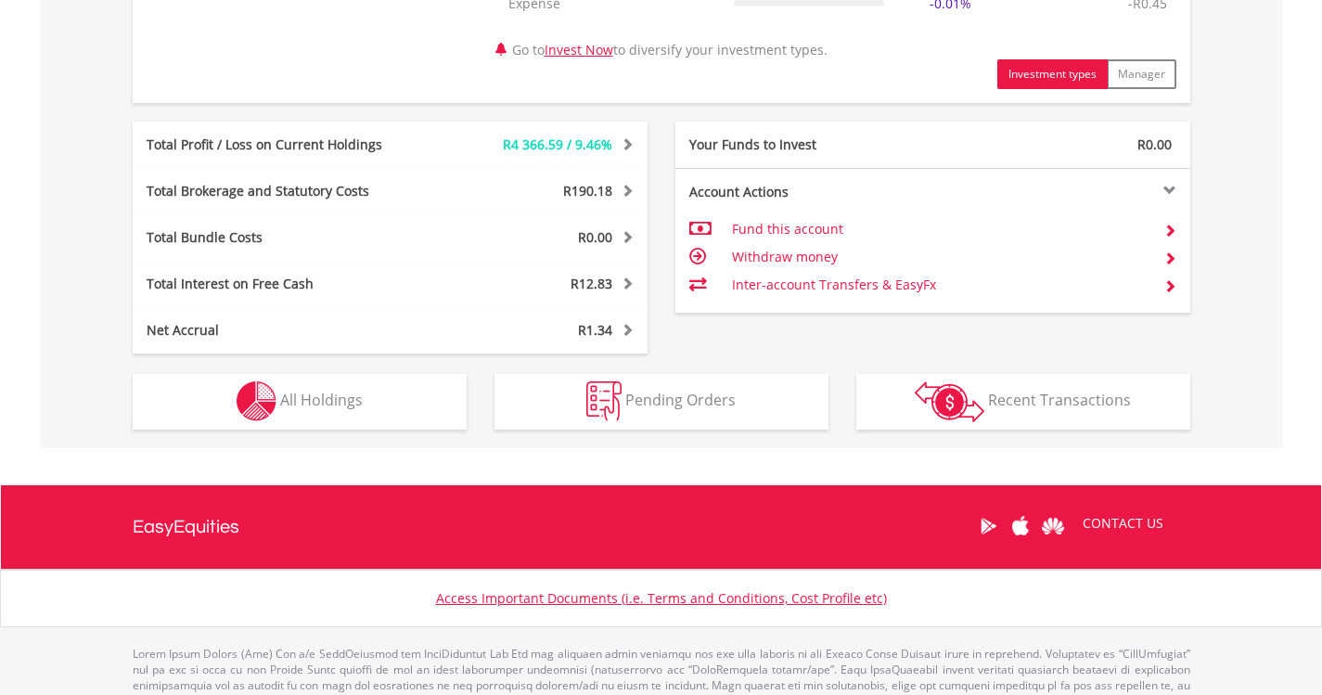
scroll to position [986, 0]
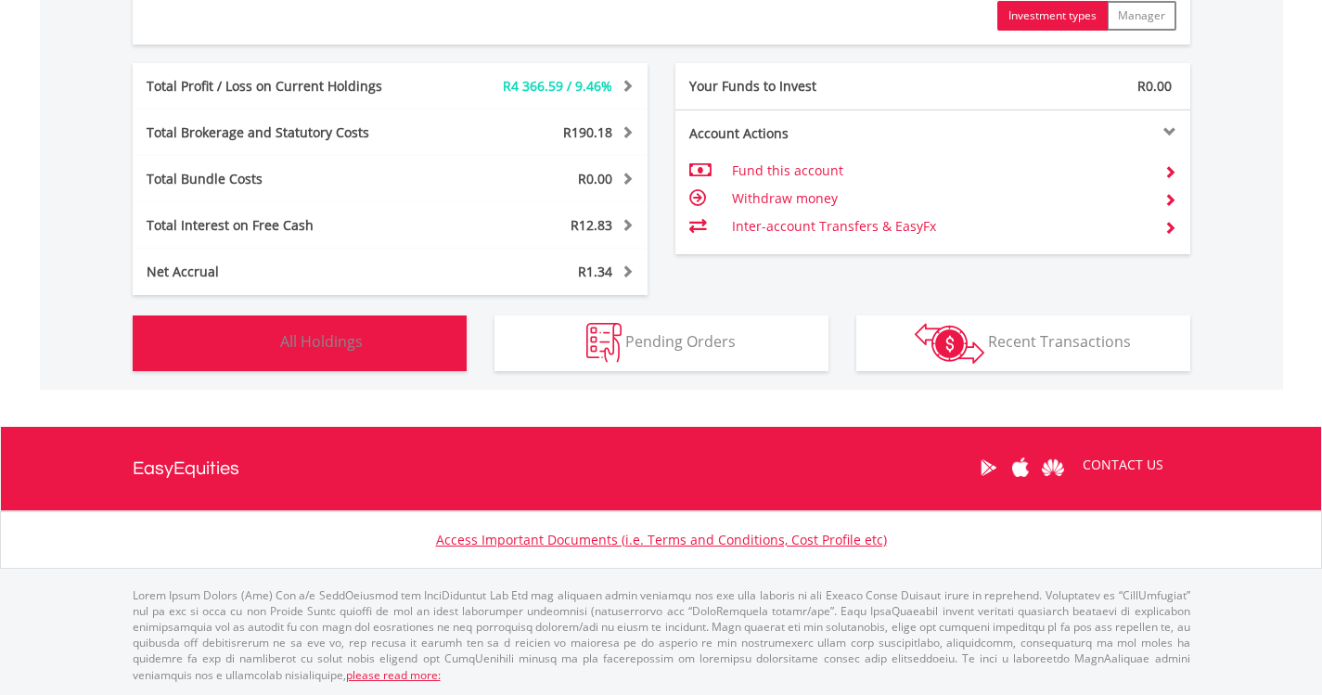
click at [385, 347] on button "Holdings All Holdings" at bounding box center [300, 343] width 334 height 56
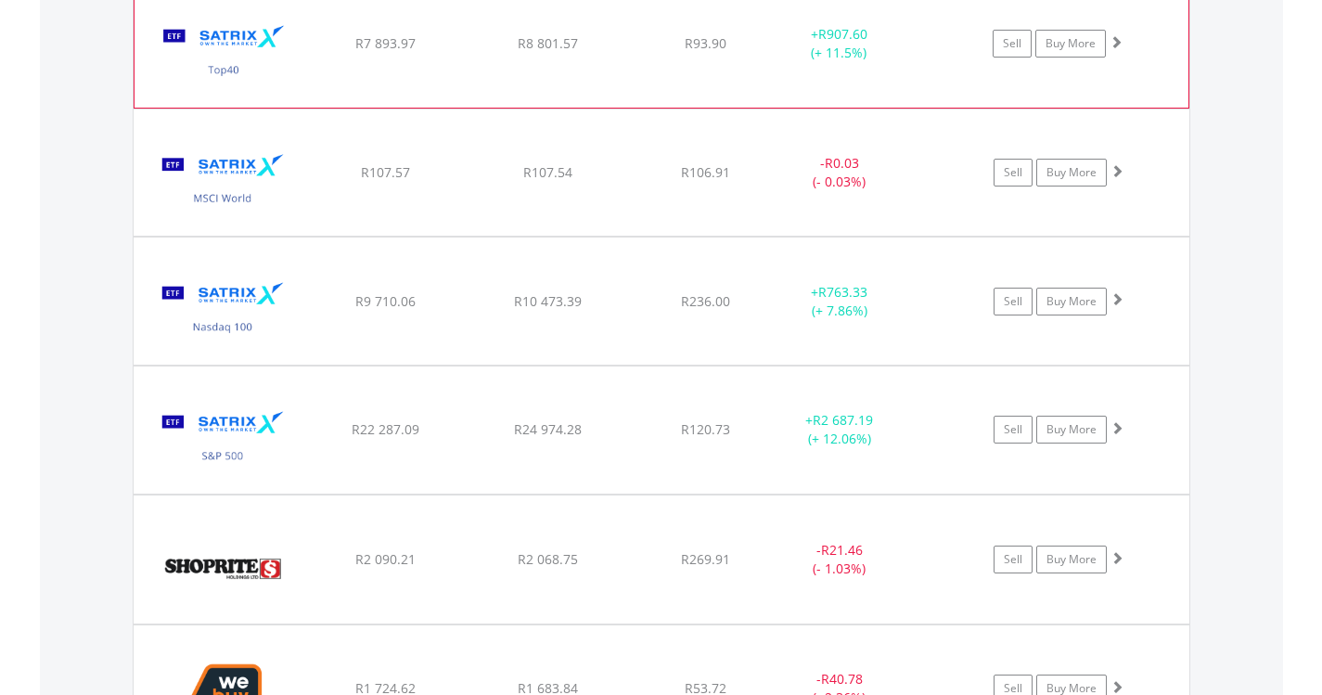
scroll to position [1876, 0]
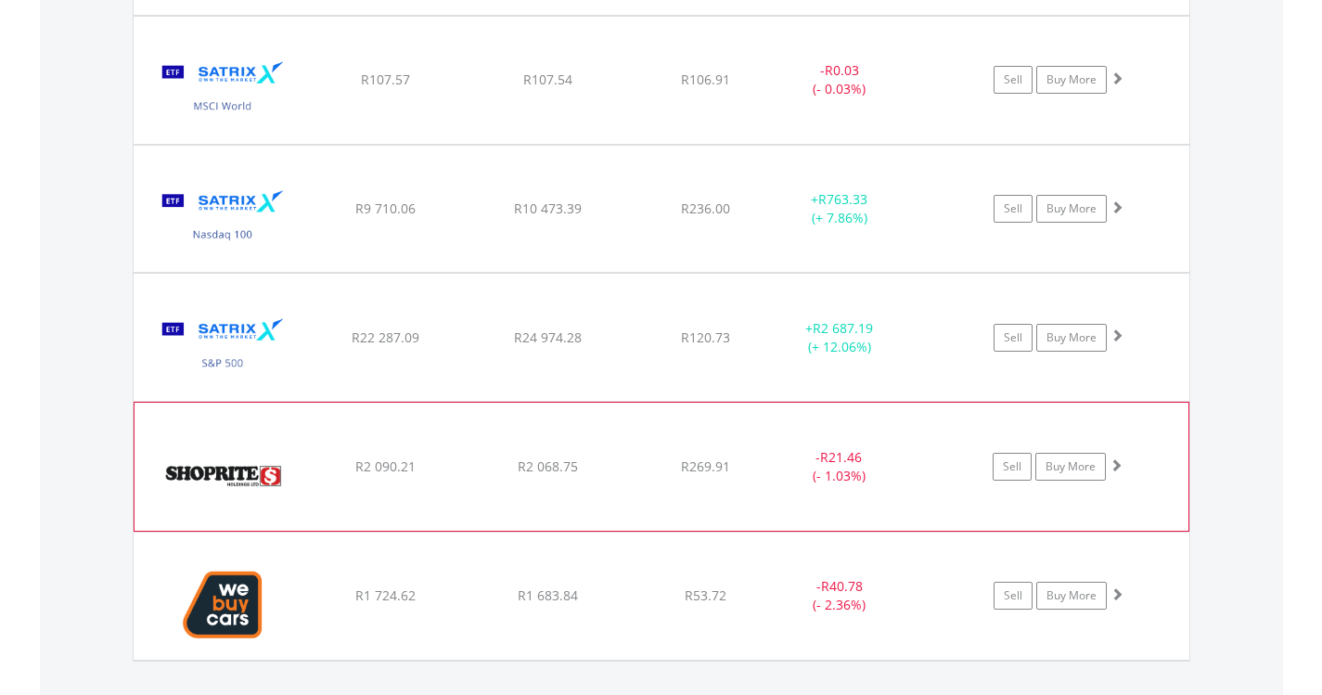
click at [289, 491] on img at bounding box center [224, 476] width 160 height 100
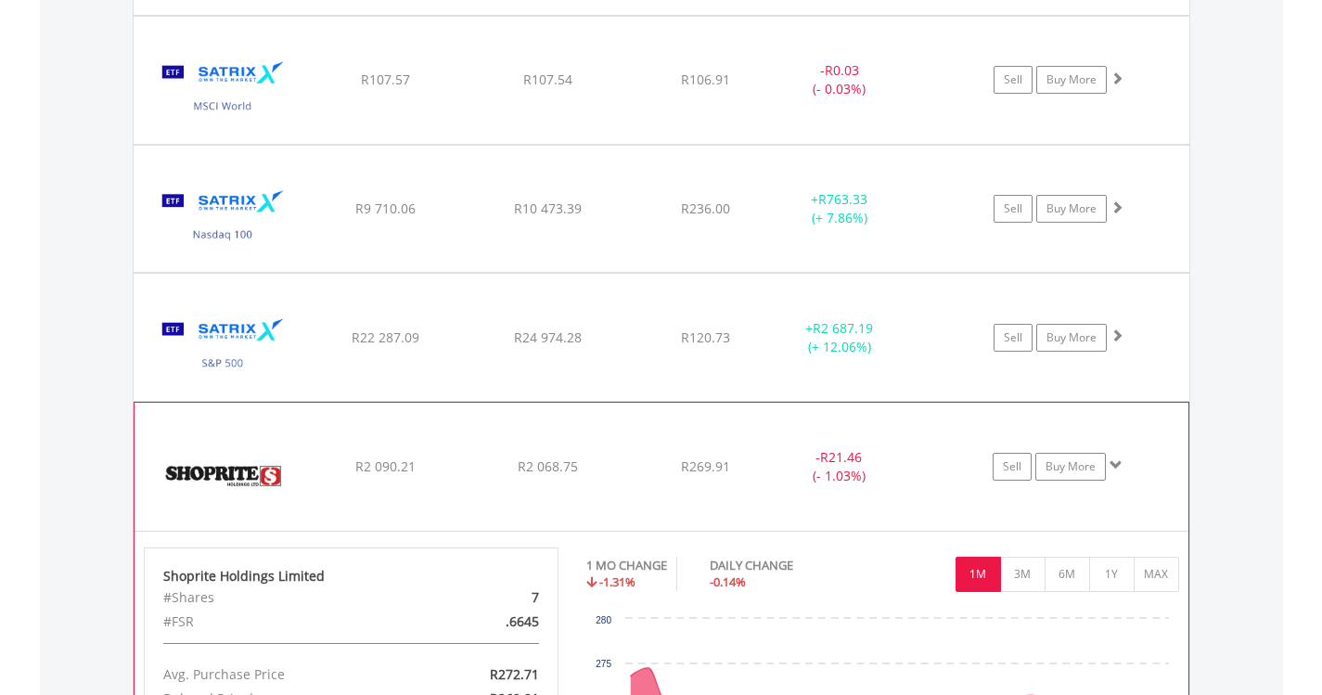
click at [290, 491] on img at bounding box center [224, 476] width 160 height 100
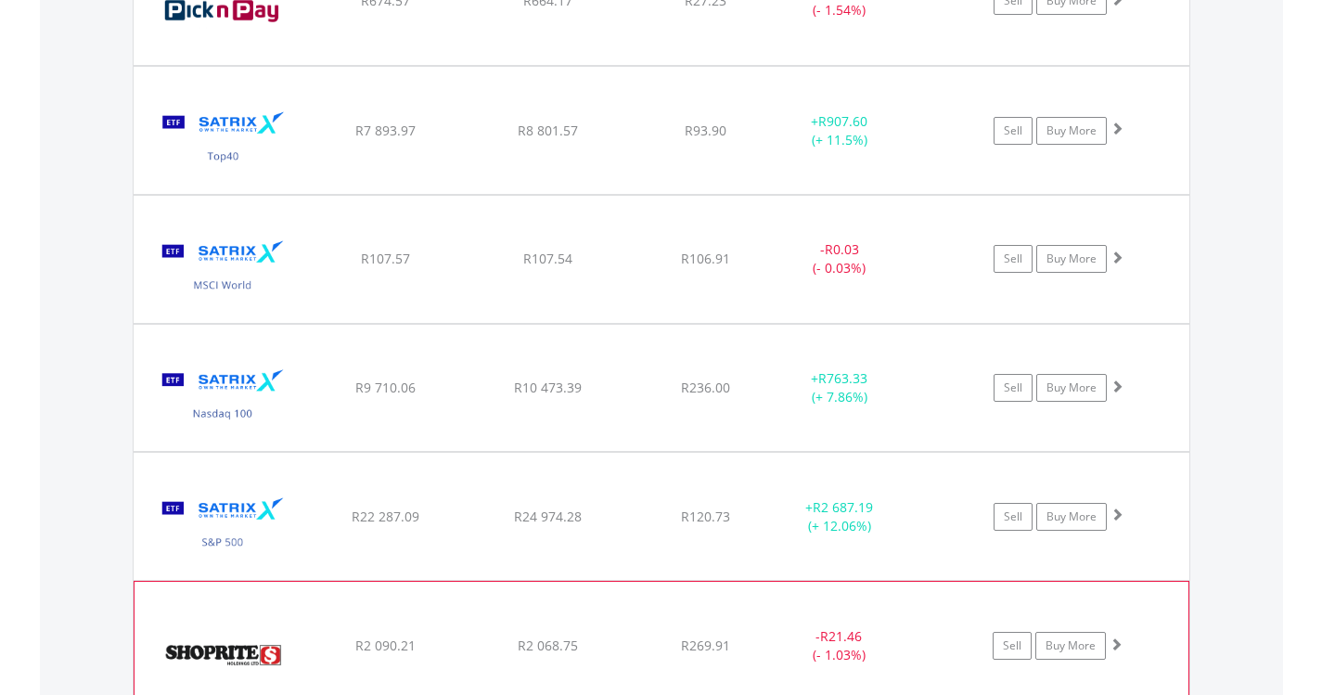
scroll to position [1598, 0]
